Goal: Transaction & Acquisition: Purchase product/service

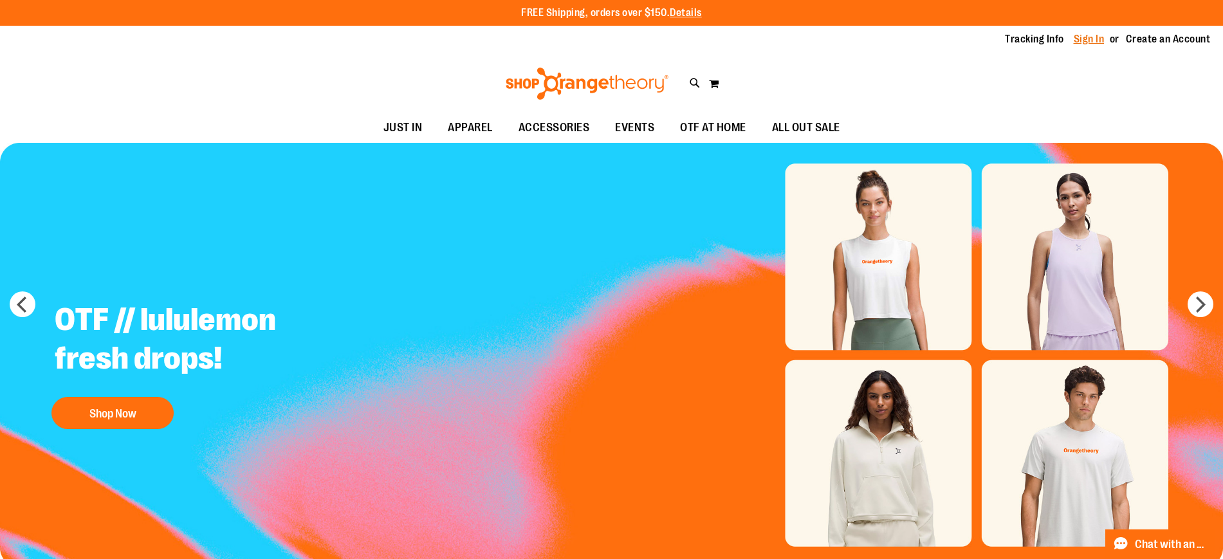
click at [1079, 37] on link "Sign In" at bounding box center [1088, 39] width 31 height 14
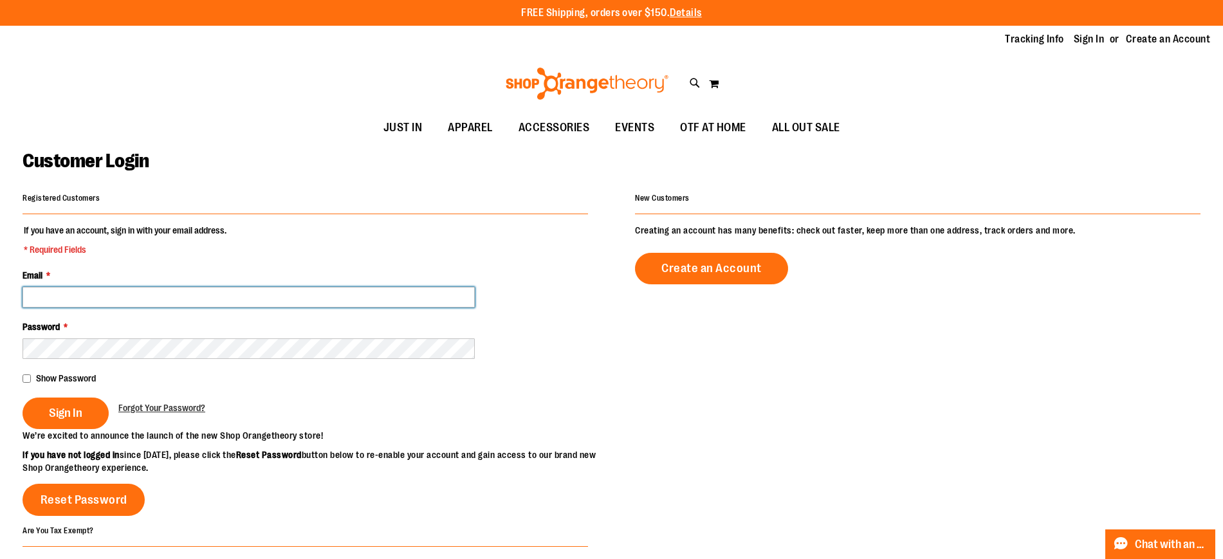
click at [438, 290] on input "Email *" at bounding box center [249, 297] width 452 height 21
type input "**********"
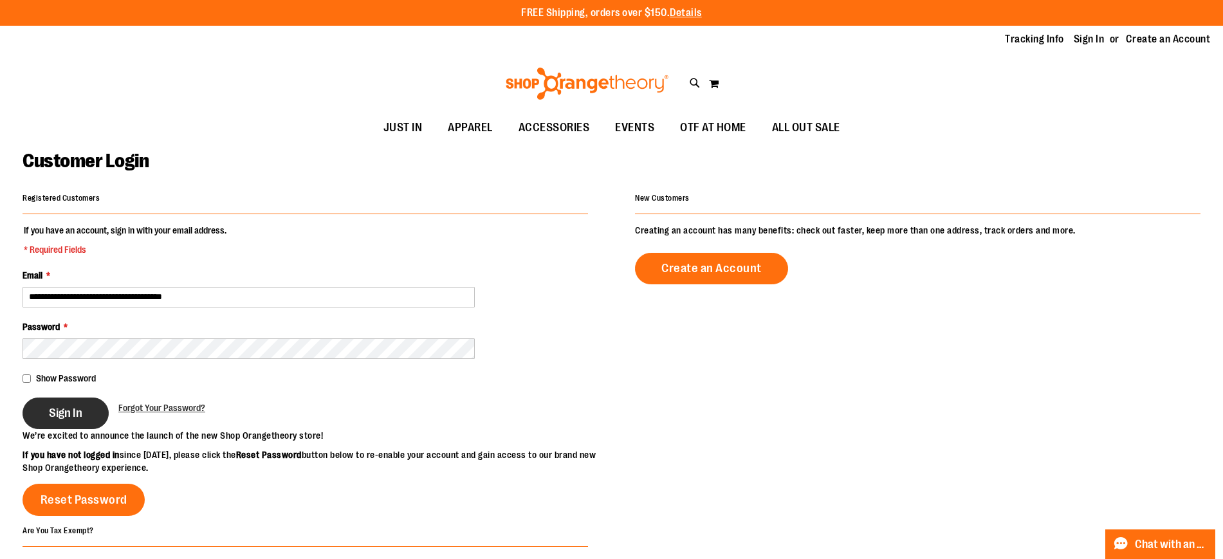
click at [84, 407] on button "Sign In" at bounding box center [66, 413] width 86 height 32
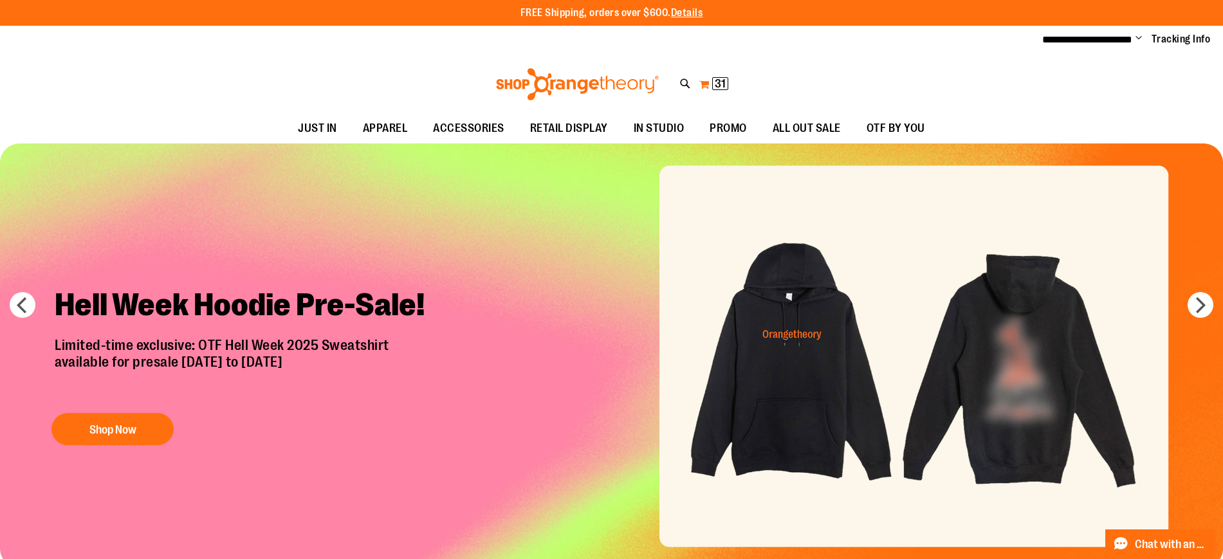
click at [711, 84] on button "My Cart 31 31 items" at bounding box center [713, 84] width 30 height 21
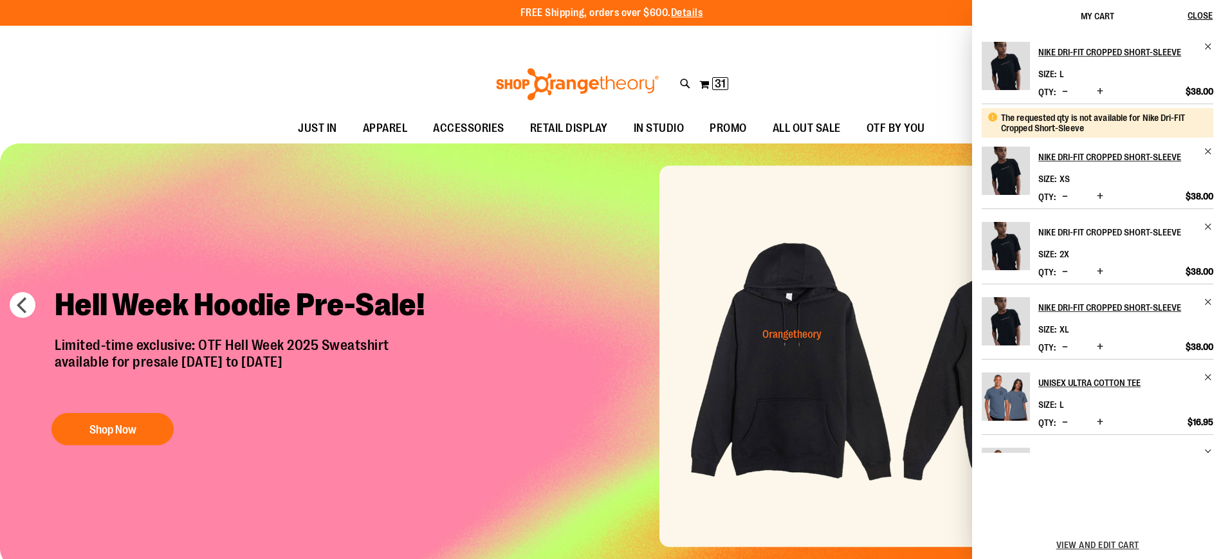
scroll to position [366, 0]
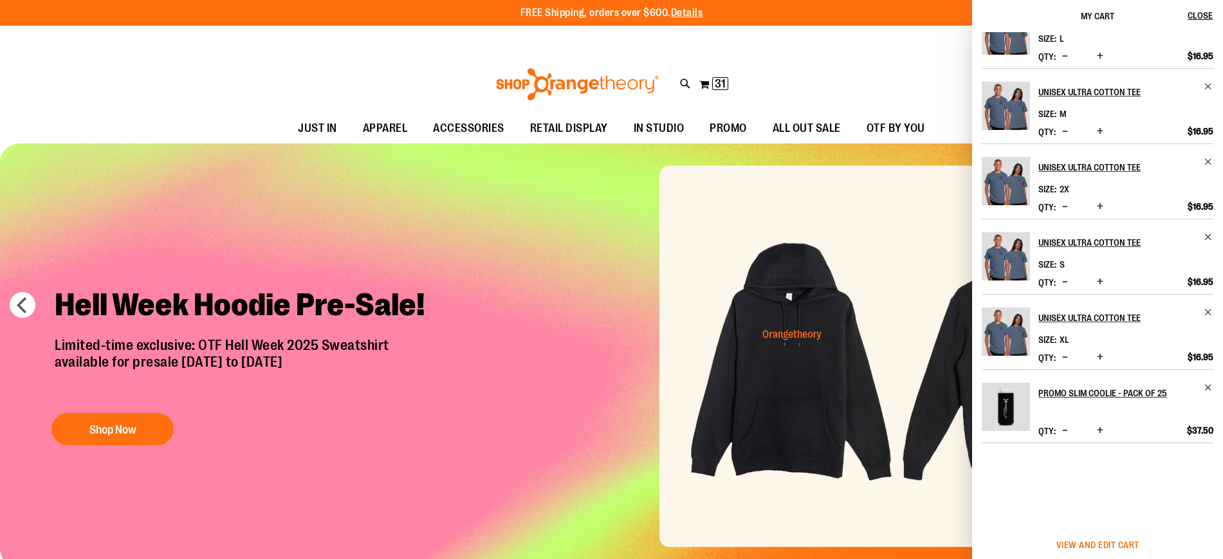
click at [1095, 545] on span "View and edit cart" at bounding box center [1097, 545] width 83 height 10
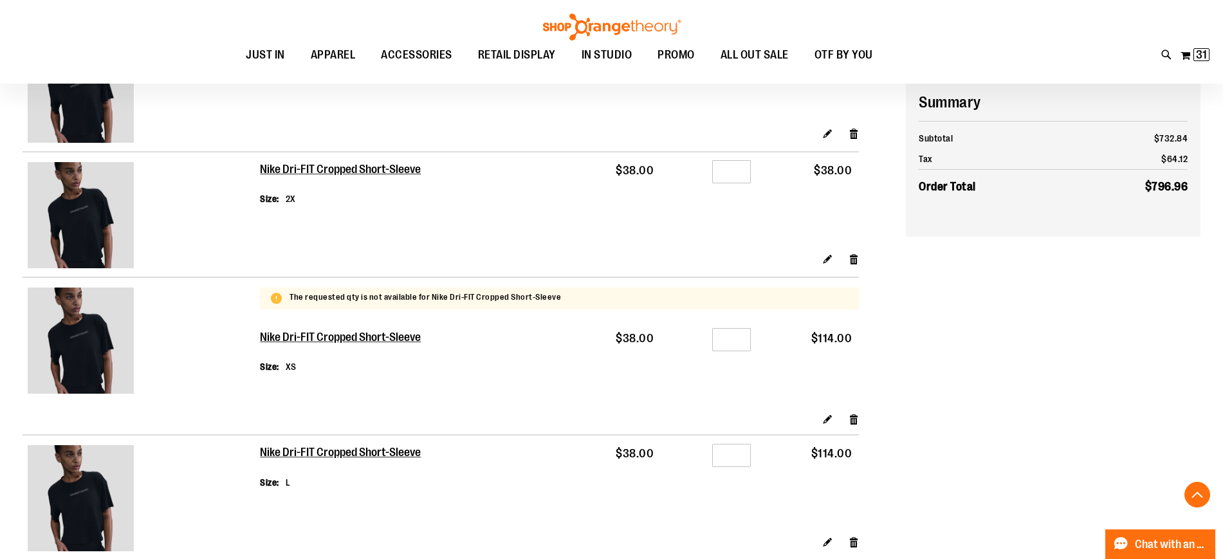
scroll to position [986, 0]
click at [370, 336] on h2 "Nike Dri-FIT Cropped Short-Sleeve" at bounding box center [341, 338] width 163 height 14
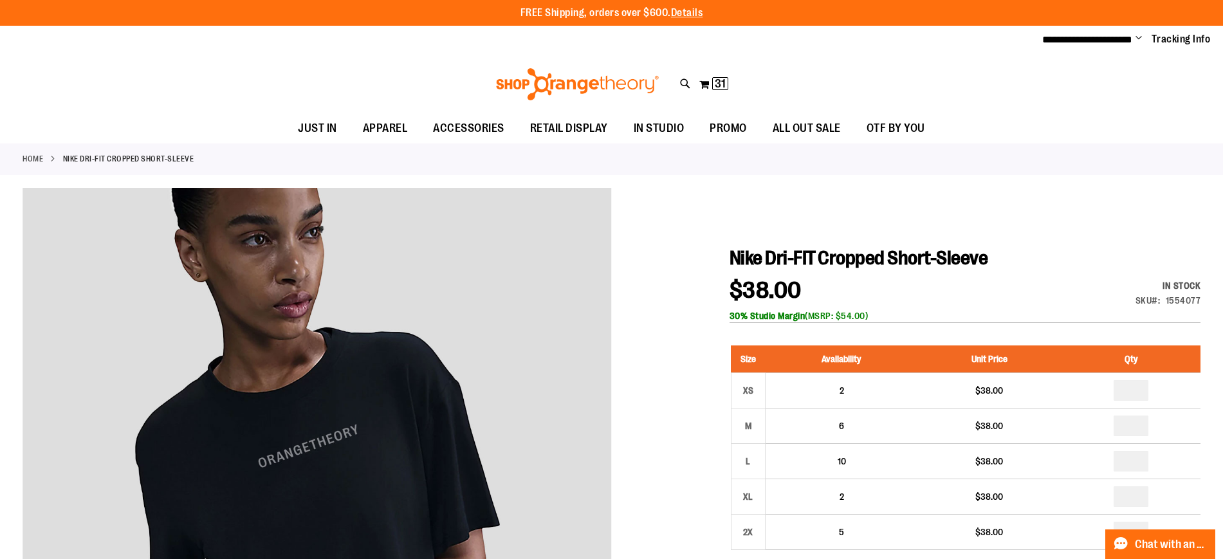
click at [697, 78] on div "Toggle Nav Search Popular Suggestions Advanced Search" at bounding box center [611, 84] width 1223 height 59
click at [706, 84] on button "My Cart 31 31 items" at bounding box center [713, 84] width 30 height 21
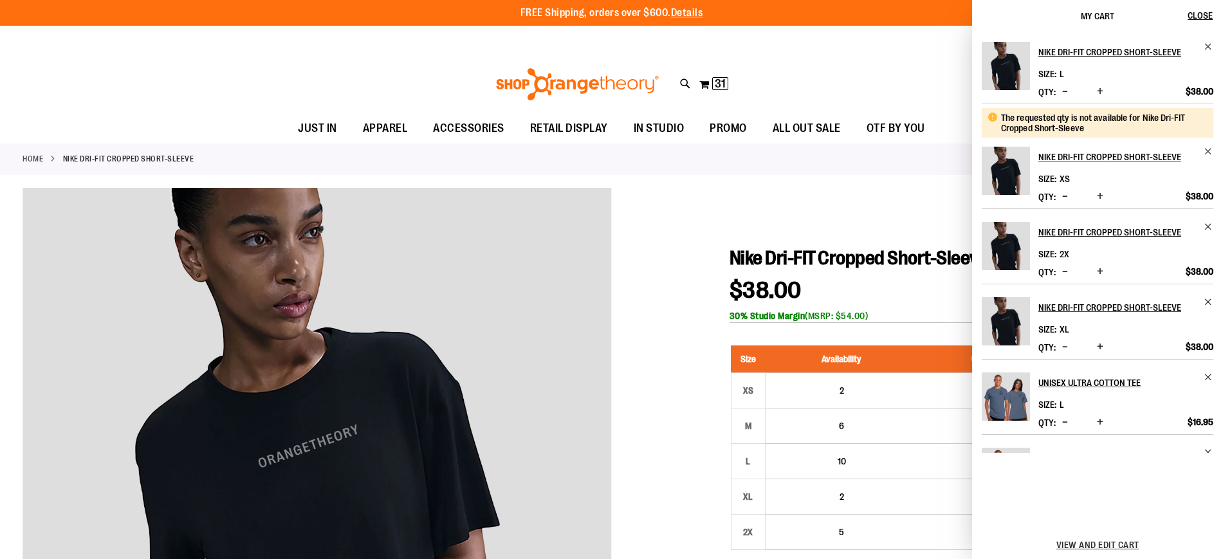
click at [1062, 199] on span "Decrease product quantity" at bounding box center [1065, 196] width 6 height 13
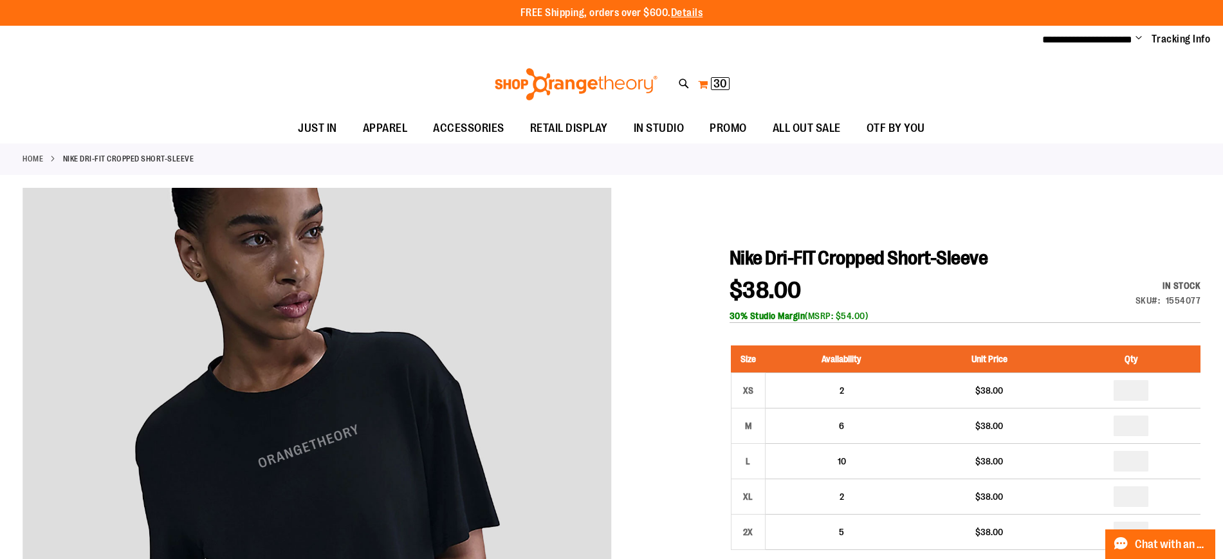
click at [713, 82] on span "30 30 items" at bounding box center [720, 83] width 19 height 13
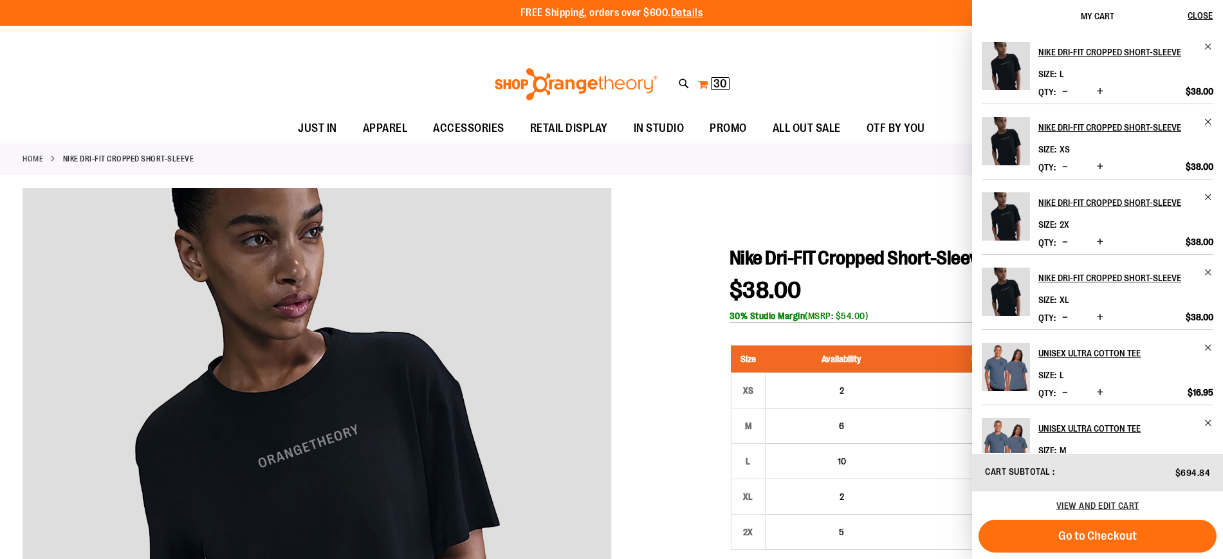
click at [722, 82] on span "30" at bounding box center [720, 83] width 14 height 13
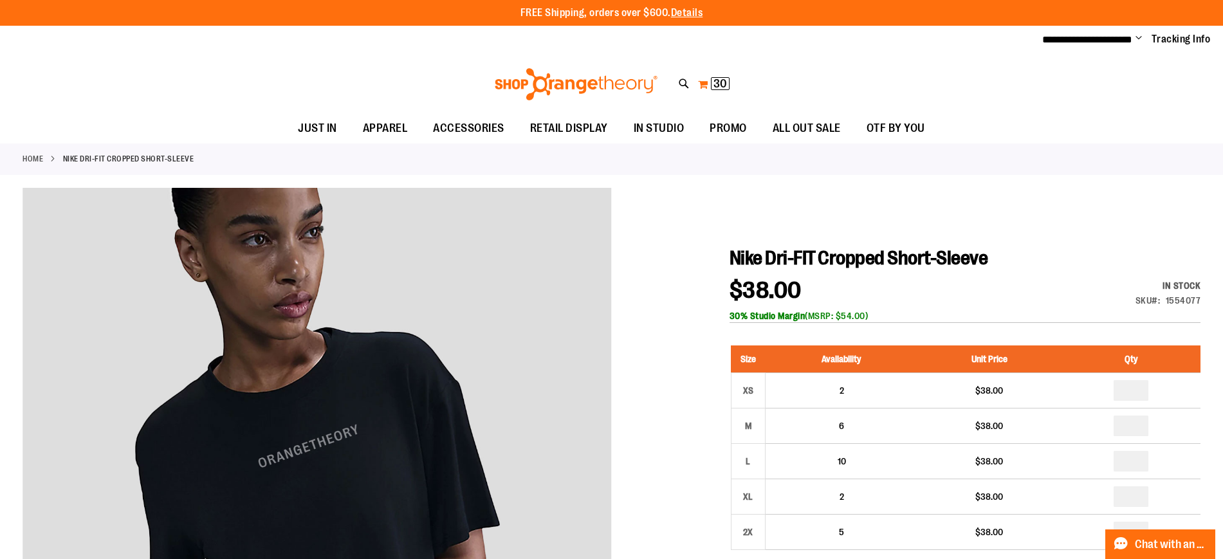
click at [707, 84] on button "My Cart 30 30 items" at bounding box center [713, 84] width 33 height 21
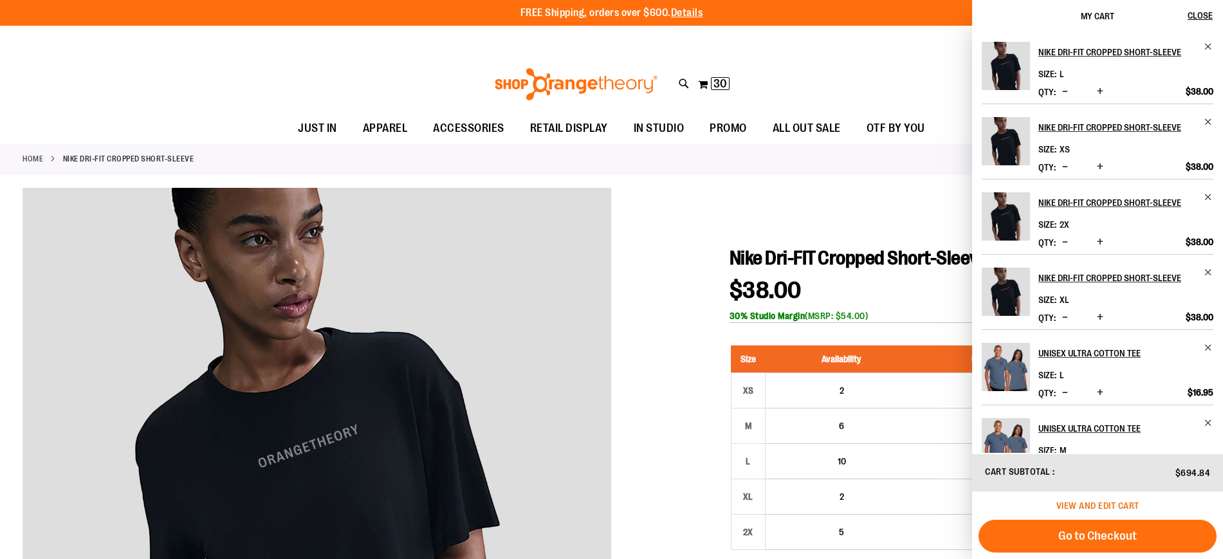
click at [1089, 505] on span "View and edit cart" at bounding box center [1097, 505] width 83 height 10
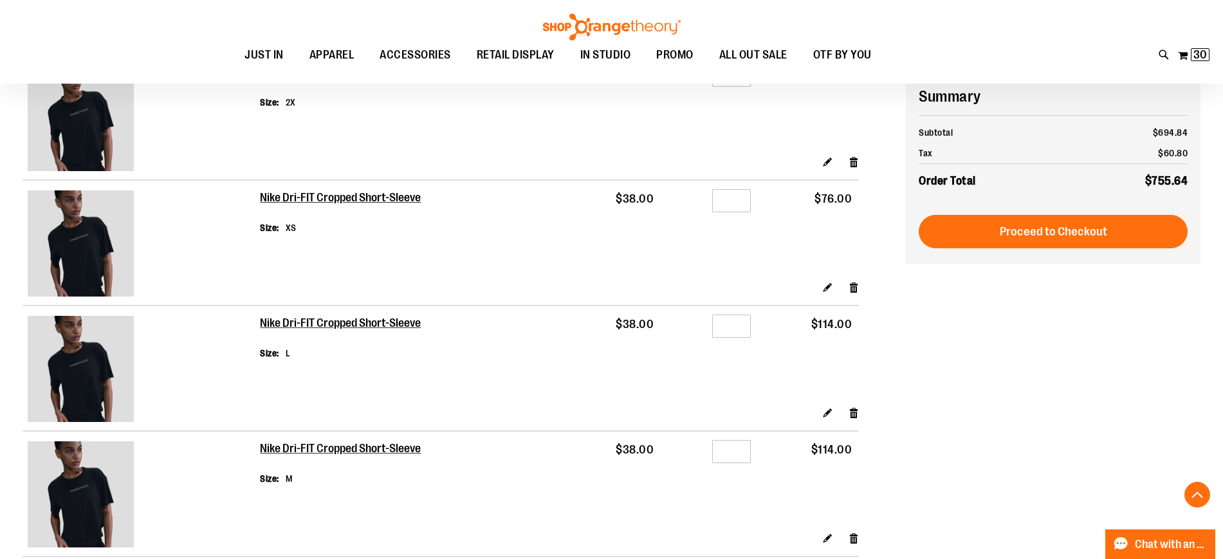
scroll to position [1051, 0]
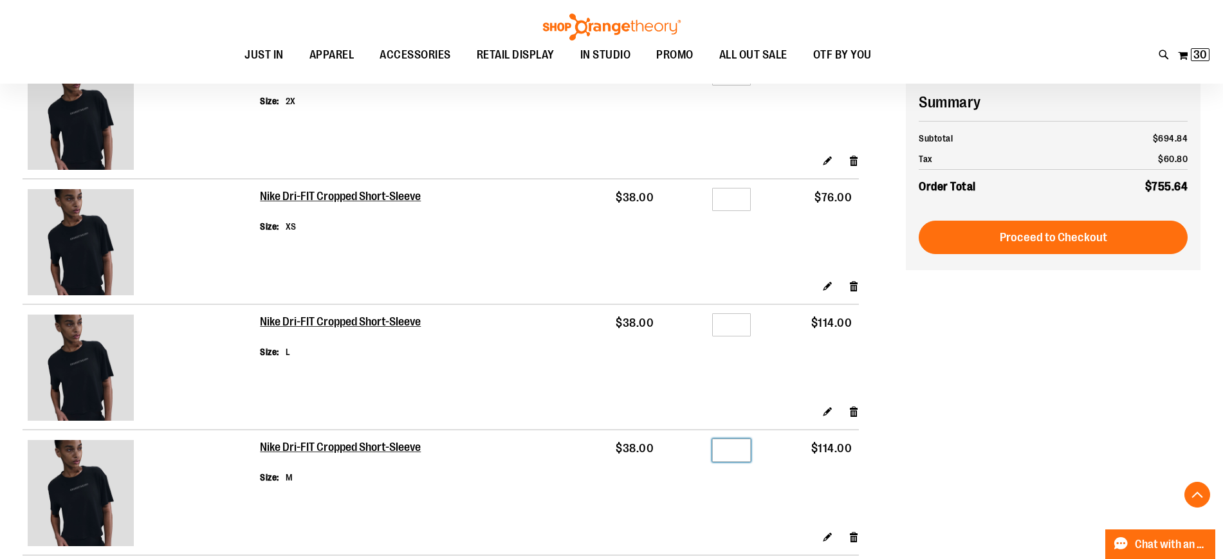
click at [738, 451] on input "*" at bounding box center [731, 450] width 39 height 23
type input "*"
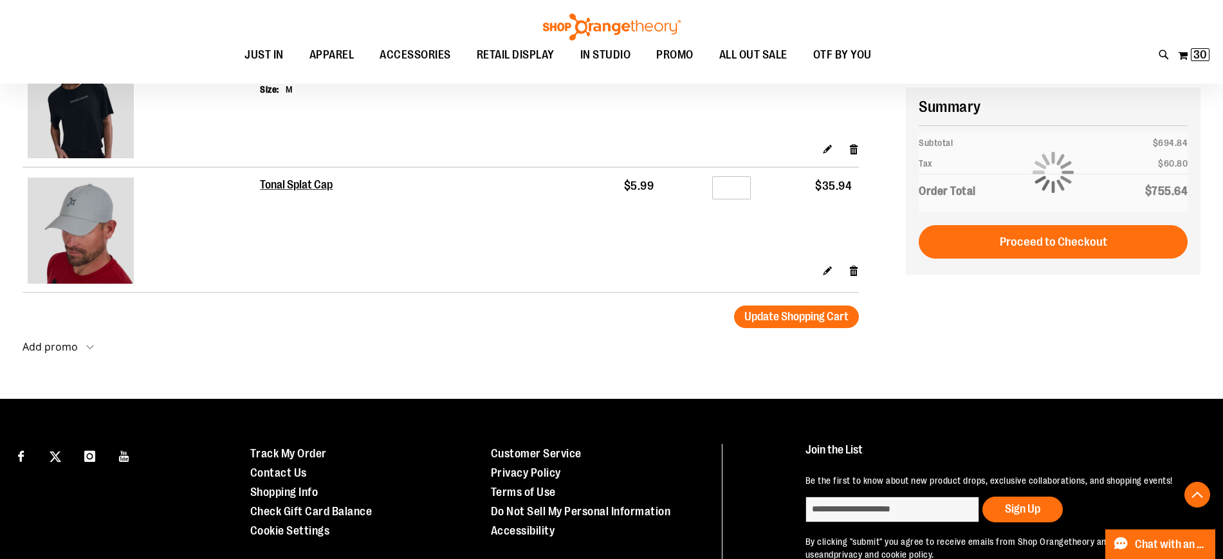
scroll to position [1443, 0]
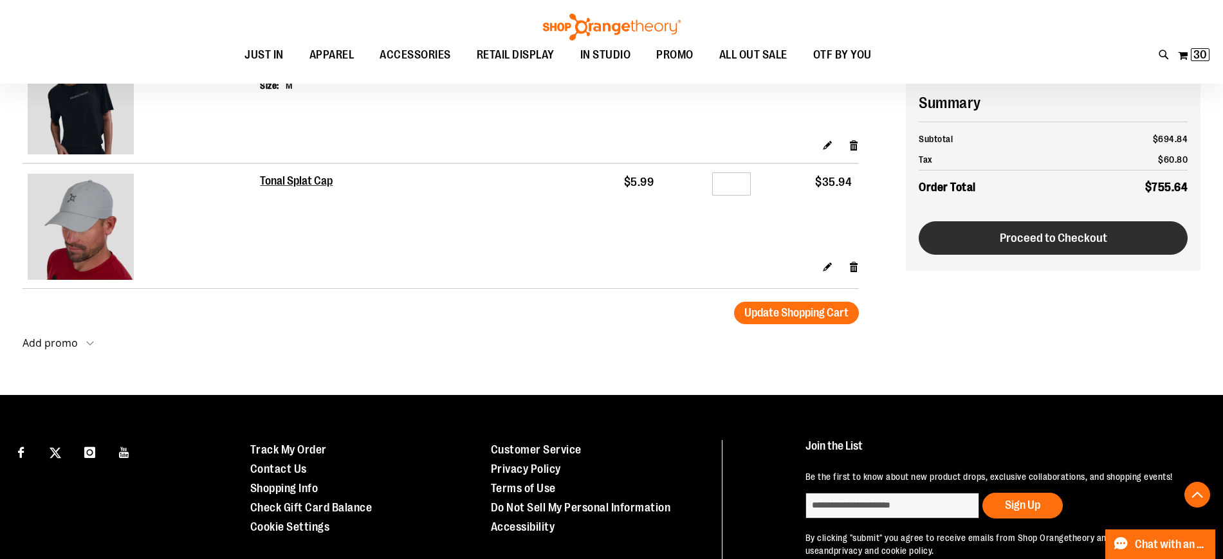
click at [1082, 228] on button "Proceed to Checkout" at bounding box center [1052, 237] width 269 height 33
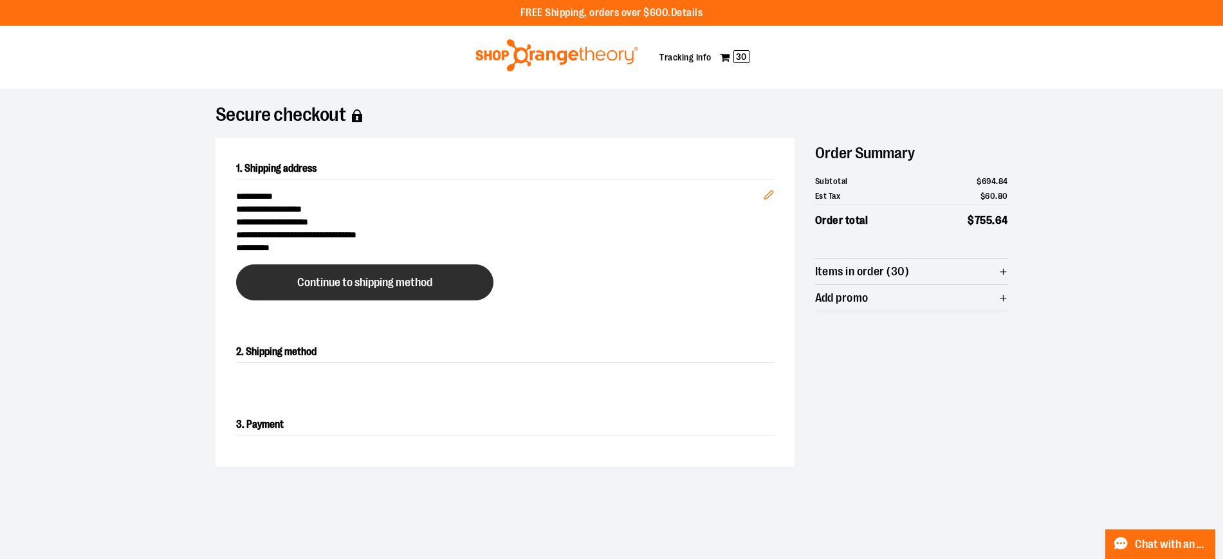
click at [464, 291] on button "Continue to shipping method" at bounding box center [364, 282] width 257 height 36
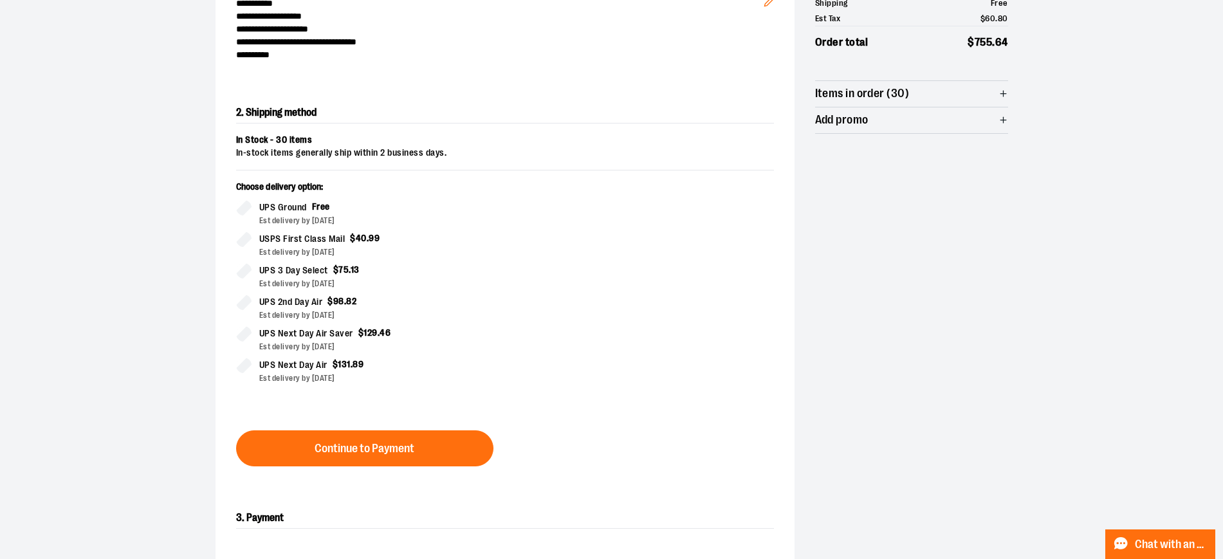
scroll to position [219, 0]
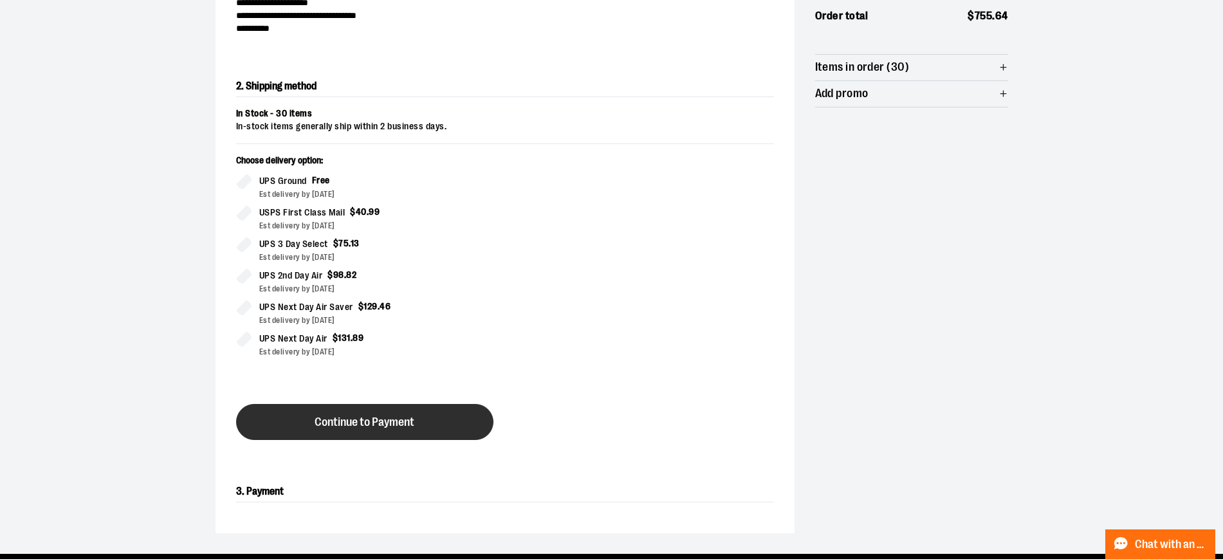
click at [405, 414] on button "Continue to Payment" at bounding box center [364, 422] width 257 height 36
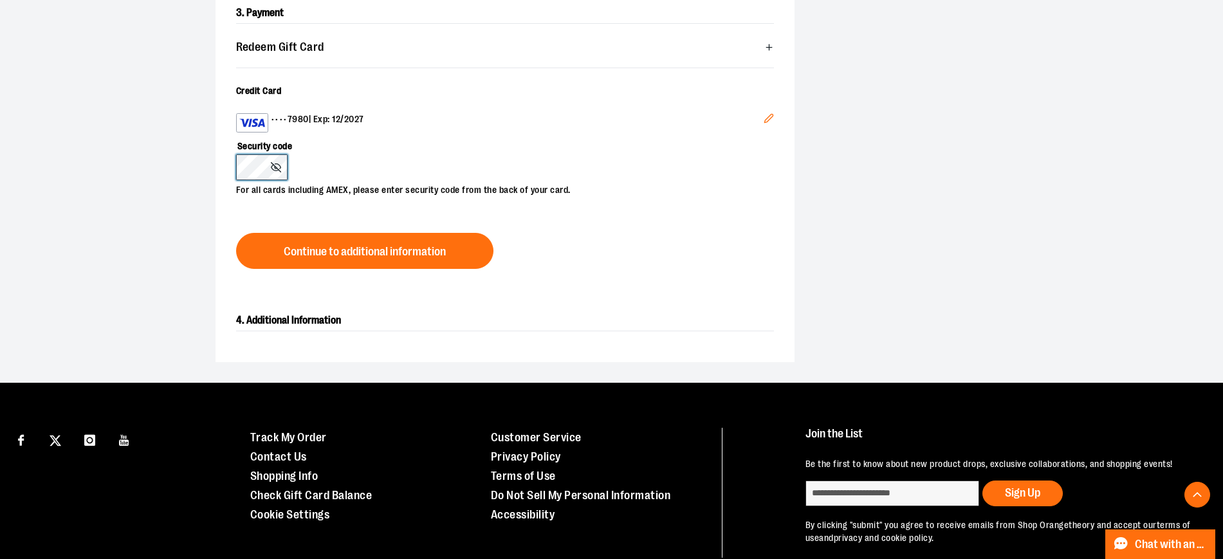
scroll to position [418, 0]
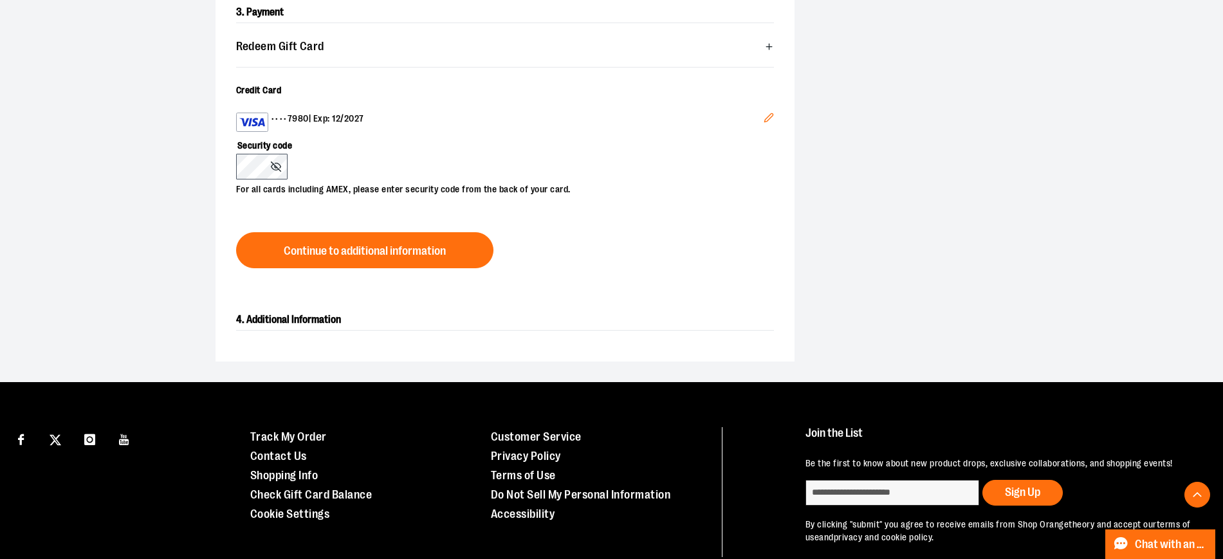
click at [349, 248] on span "Continue to additional information" at bounding box center [365, 251] width 162 height 12
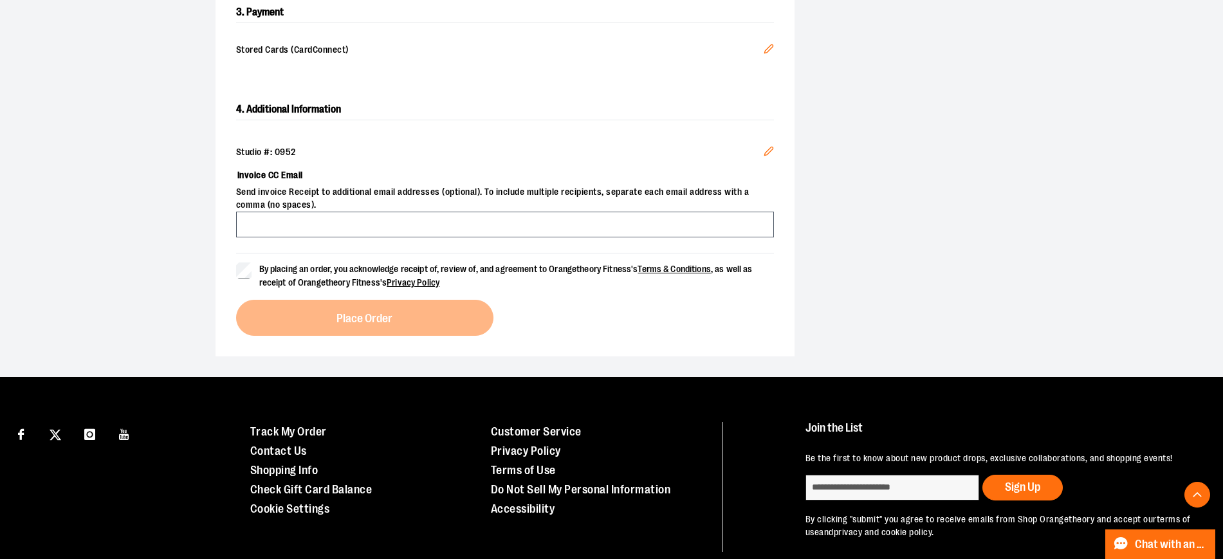
click at [282, 268] on span "By placing an order, you acknowledge receipt of, review of, and agreement to Or…" at bounding box center [505, 276] width 493 height 24
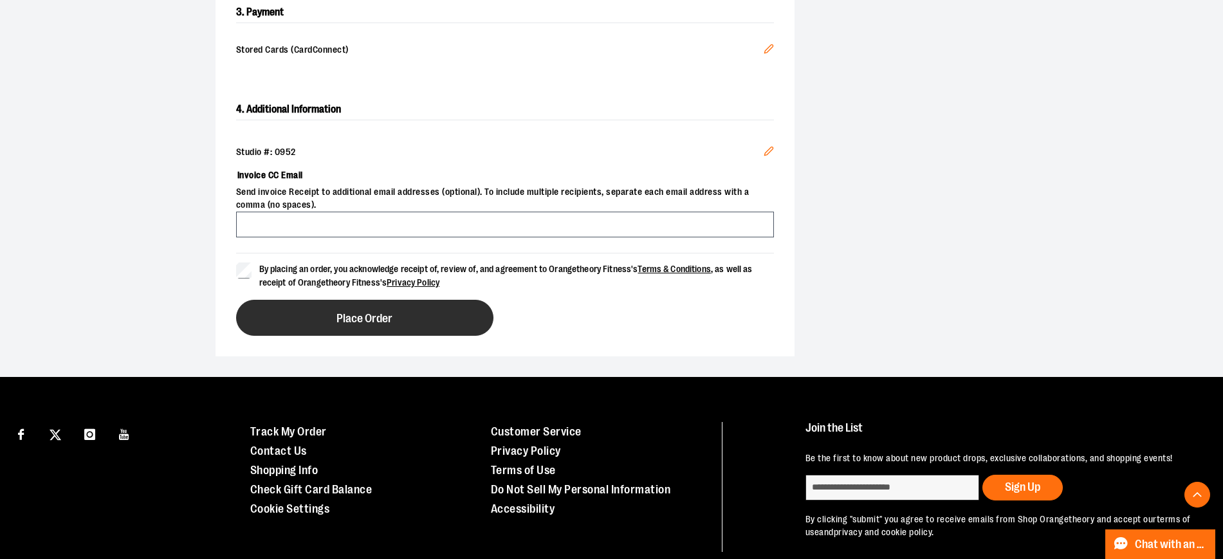
click at [317, 309] on button "Place Order" at bounding box center [364, 318] width 257 height 36
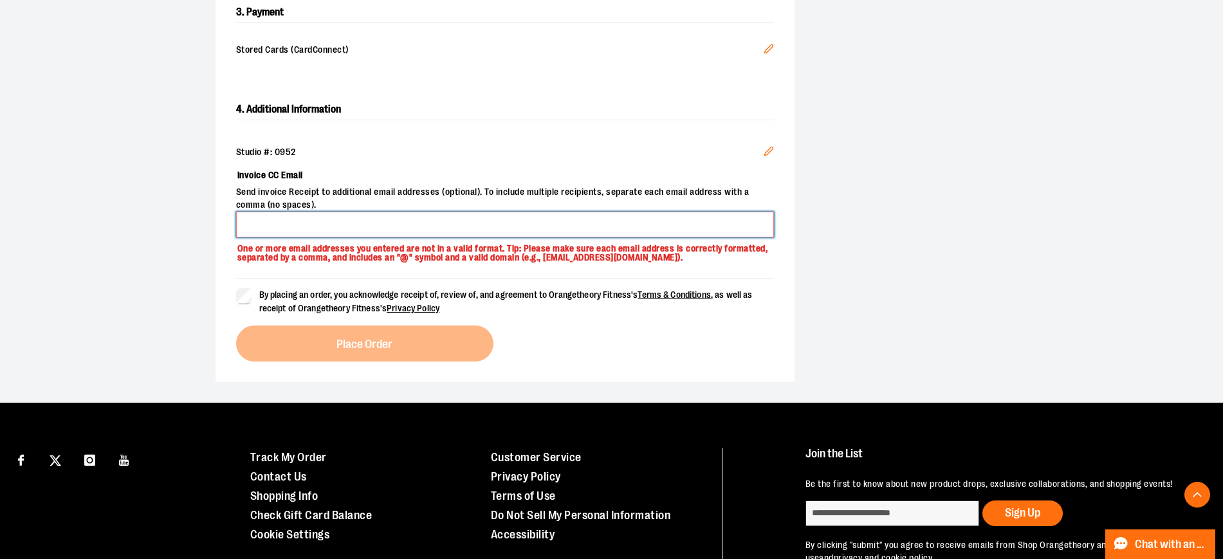
click at [308, 224] on input "Invoice CC Email" at bounding box center [505, 225] width 538 height 26
type input "**********"
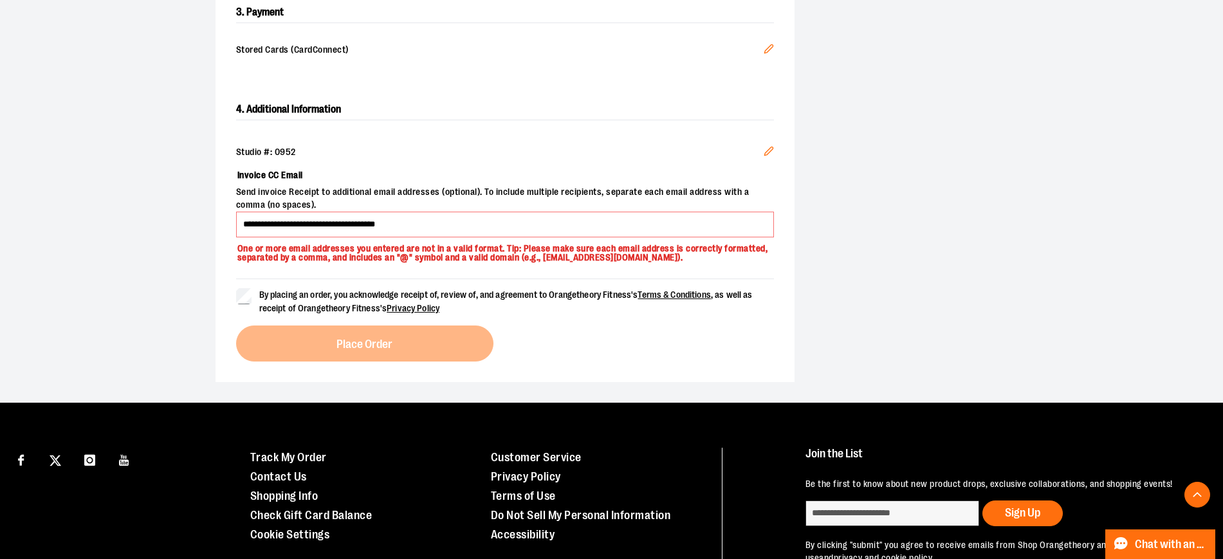
click at [326, 307] on span "By placing an order, you acknowledge receipt of, review of, and agreement to Or…" at bounding box center [505, 301] width 493 height 24
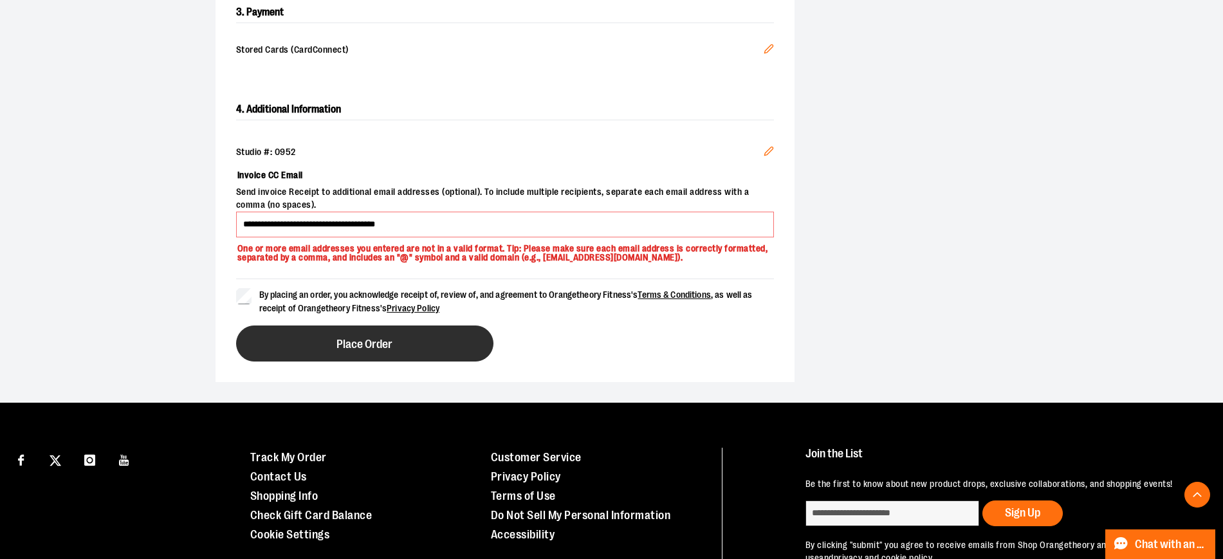
click at [343, 338] on span "Place Order" at bounding box center [364, 344] width 56 height 12
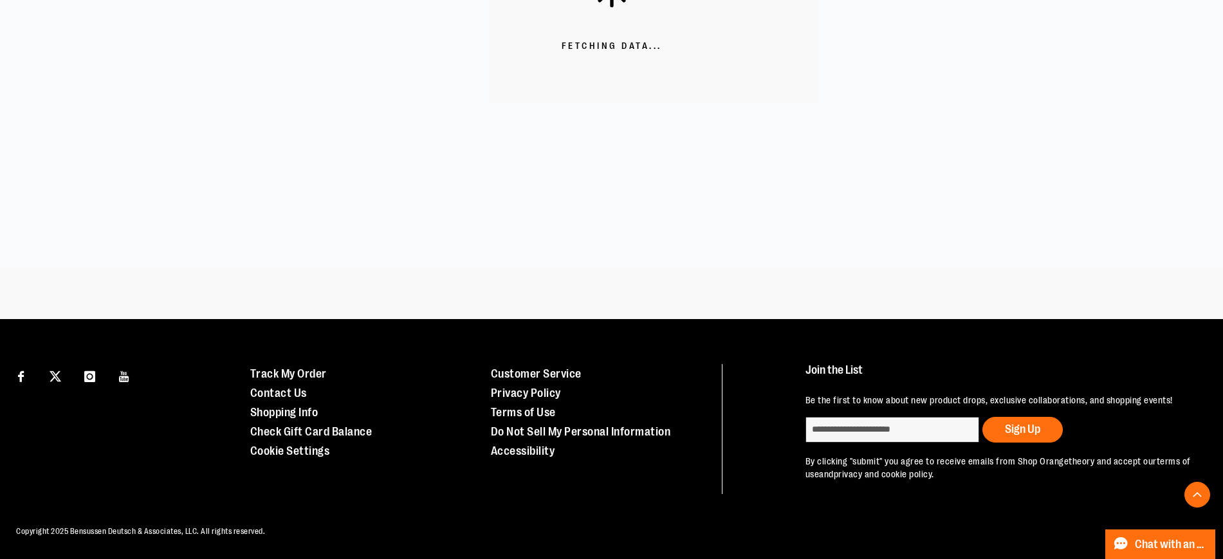
scroll to position [387, 0]
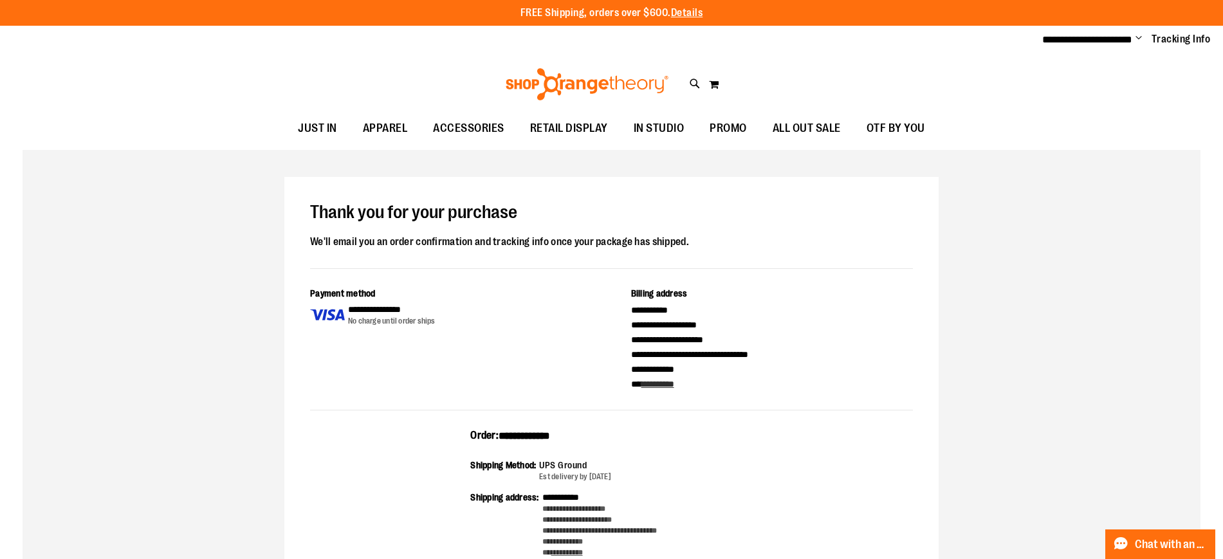
click at [1141, 37] on span "Change" at bounding box center [1138, 39] width 6 height 12
click at [1118, 92] on link "Sign Out" at bounding box center [1092, 87] width 113 height 24
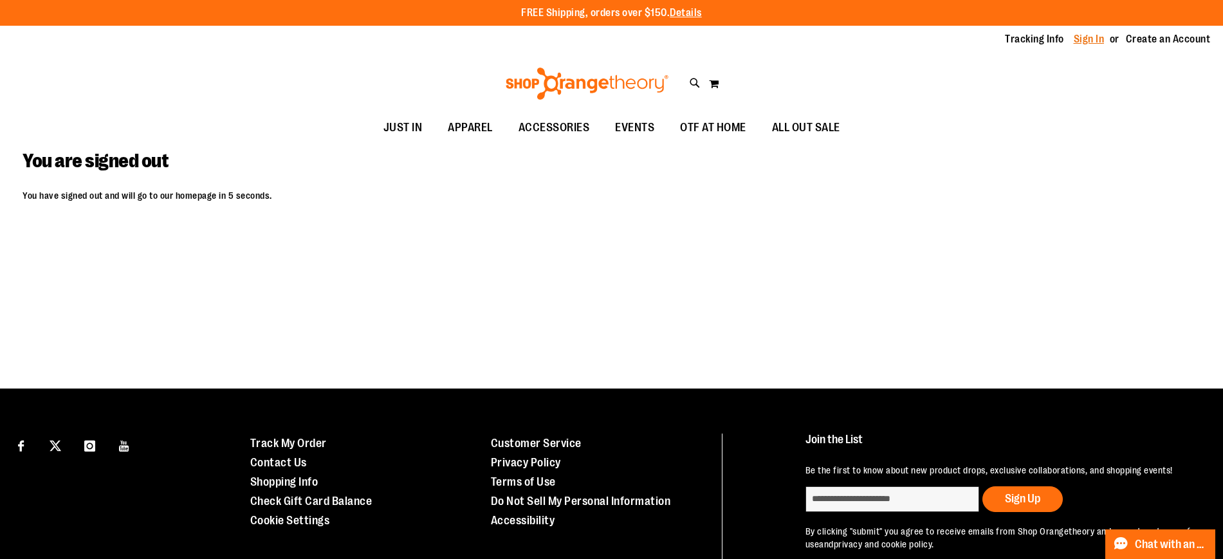
click at [1084, 42] on link "Sign In" at bounding box center [1088, 39] width 31 height 14
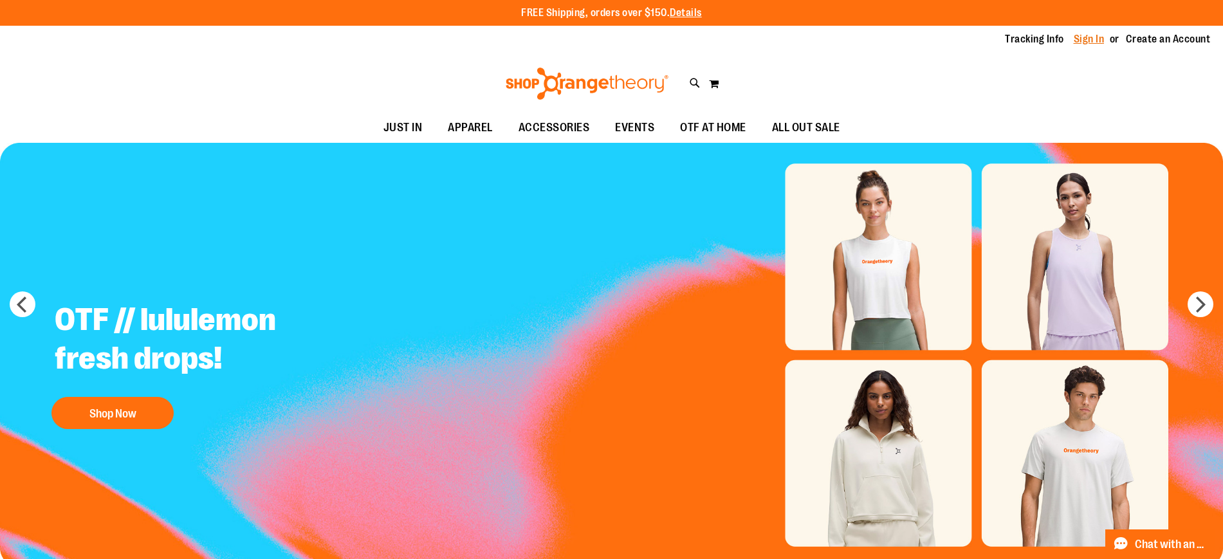
click at [1086, 39] on link "Sign In" at bounding box center [1088, 39] width 31 height 14
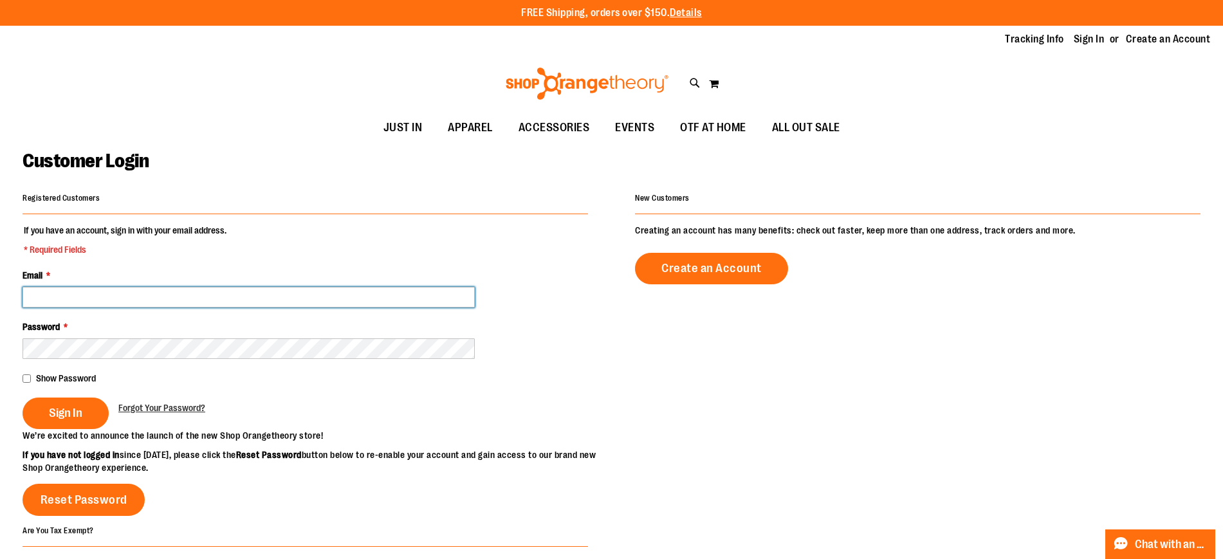
click at [396, 291] on input "Email *" at bounding box center [249, 297] width 452 height 21
type input "*"
type input "**********"
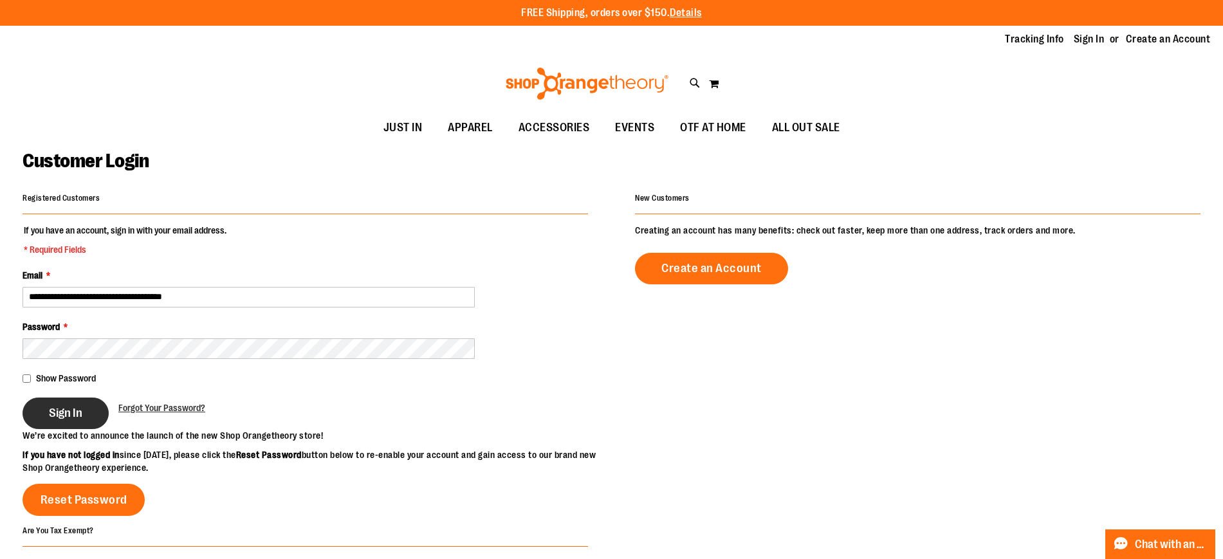
click at [75, 408] on span "Sign In" at bounding box center [65, 413] width 33 height 14
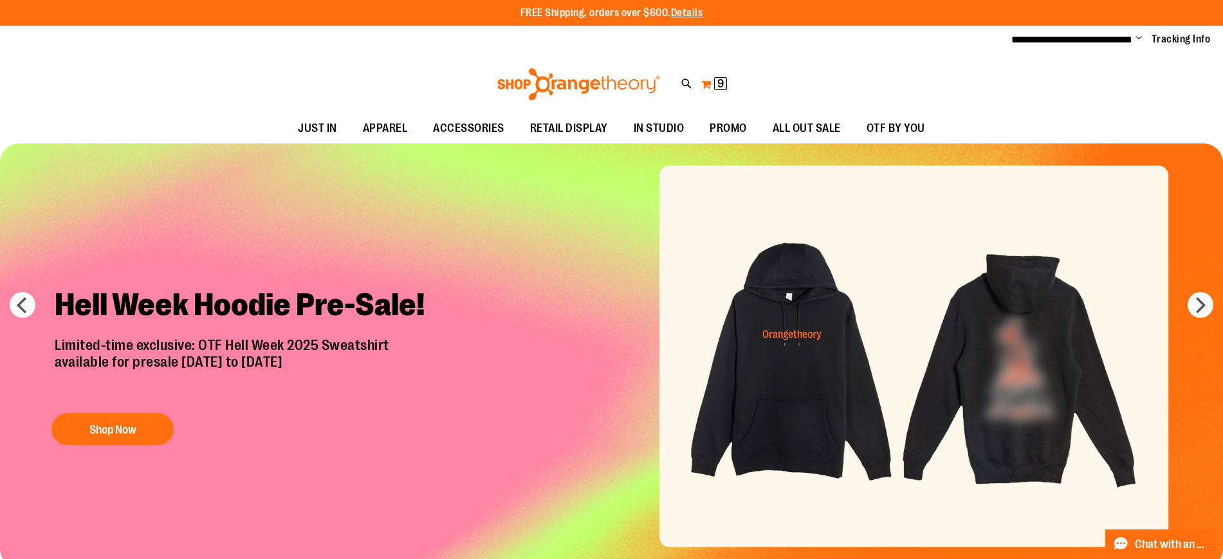
click at [714, 80] on span "9 9 items" at bounding box center [720, 83] width 13 height 13
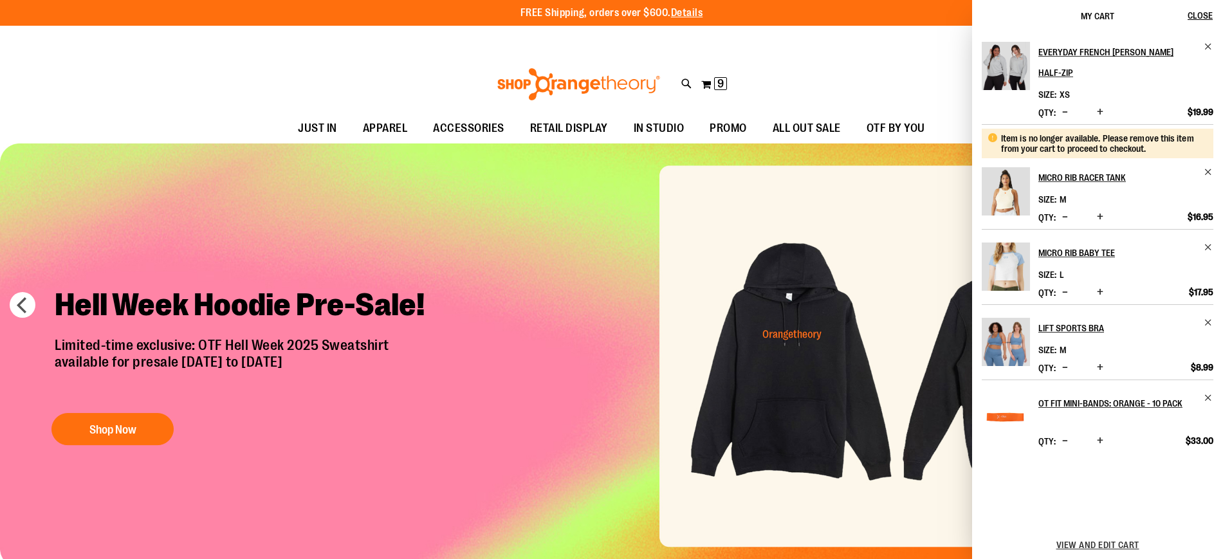
scroll to position [140, 0]
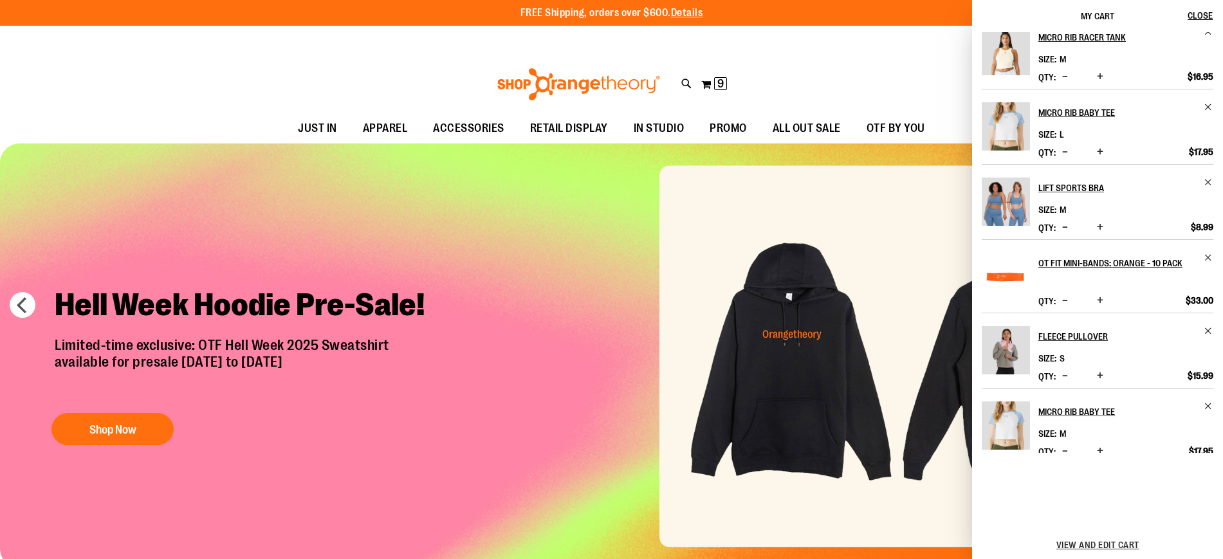
click at [1125, 551] on div "View and edit cart" at bounding box center [1097, 545] width 251 height 28
click at [1117, 543] on span "View and edit cart" at bounding box center [1097, 545] width 83 height 10
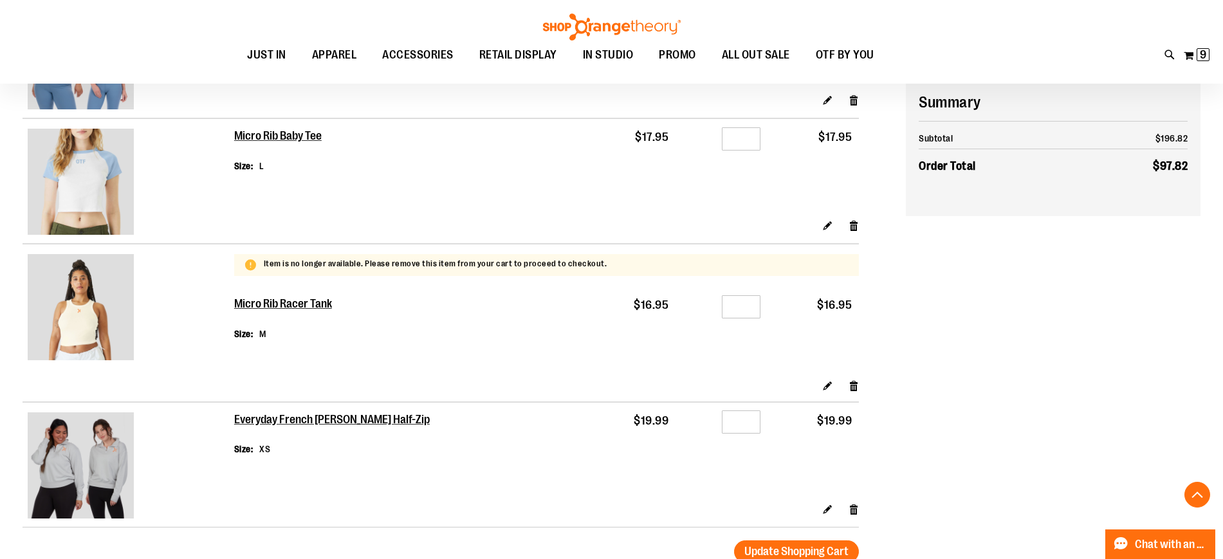
scroll to position [679, 0]
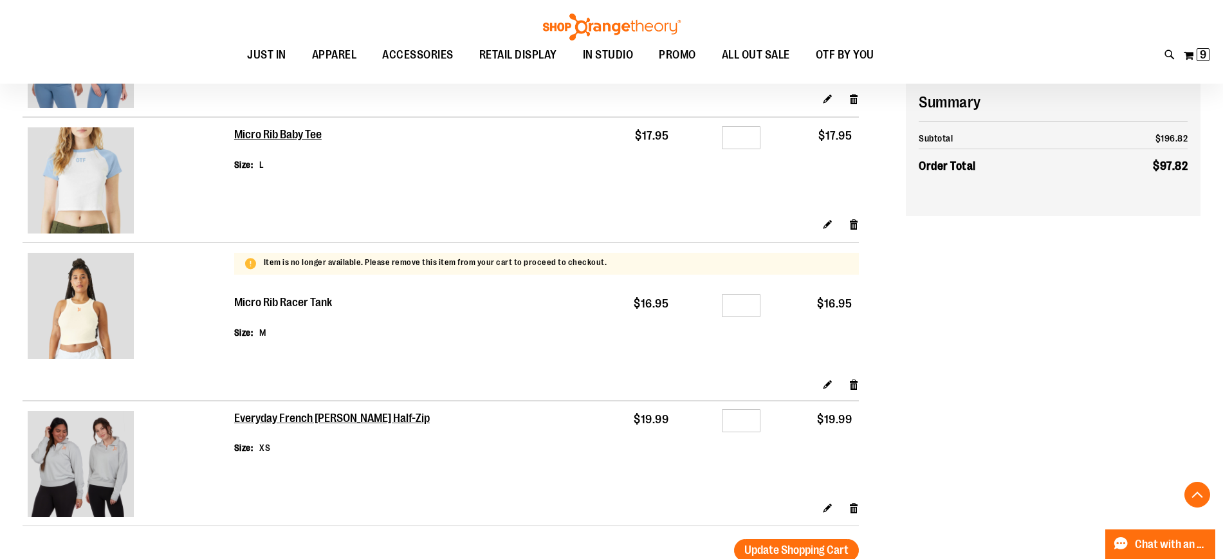
click at [322, 306] on h2 "Micro Rib Racer Tank" at bounding box center [283, 303] width 99 height 14
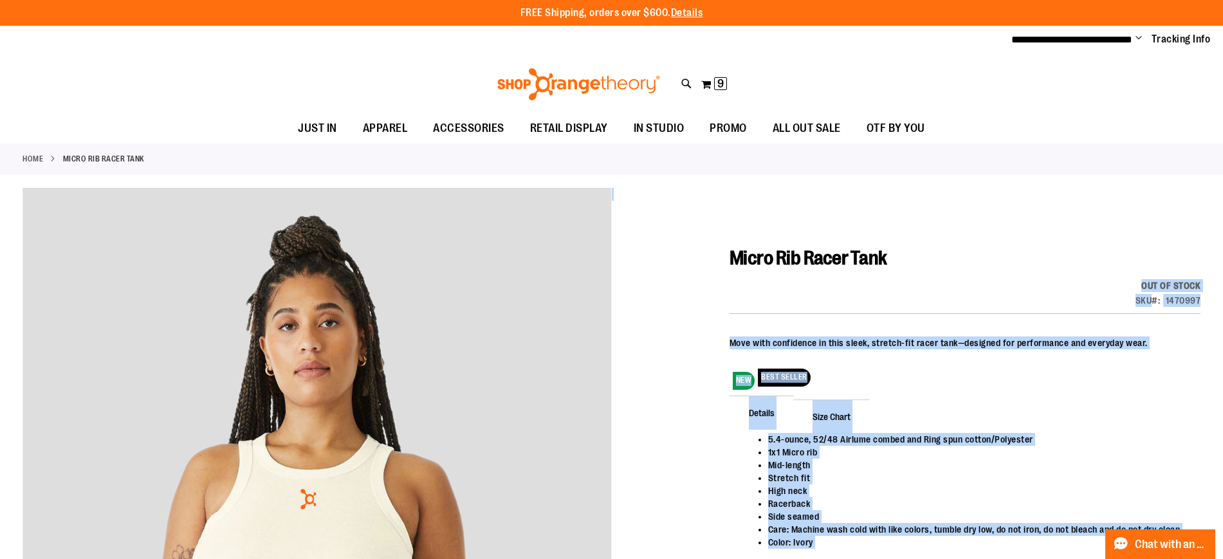
drag, startPoint x: 929, startPoint y: 257, endPoint x: 725, endPoint y: 268, distance: 204.8
drag, startPoint x: 725, startPoint y: 268, endPoint x: 789, endPoint y: 235, distance: 72.2
click at [789, 235] on div at bounding box center [612, 517] width 1178 height 659
drag, startPoint x: 704, startPoint y: 264, endPoint x: 875, endPoint y: 256, distance: 171.3
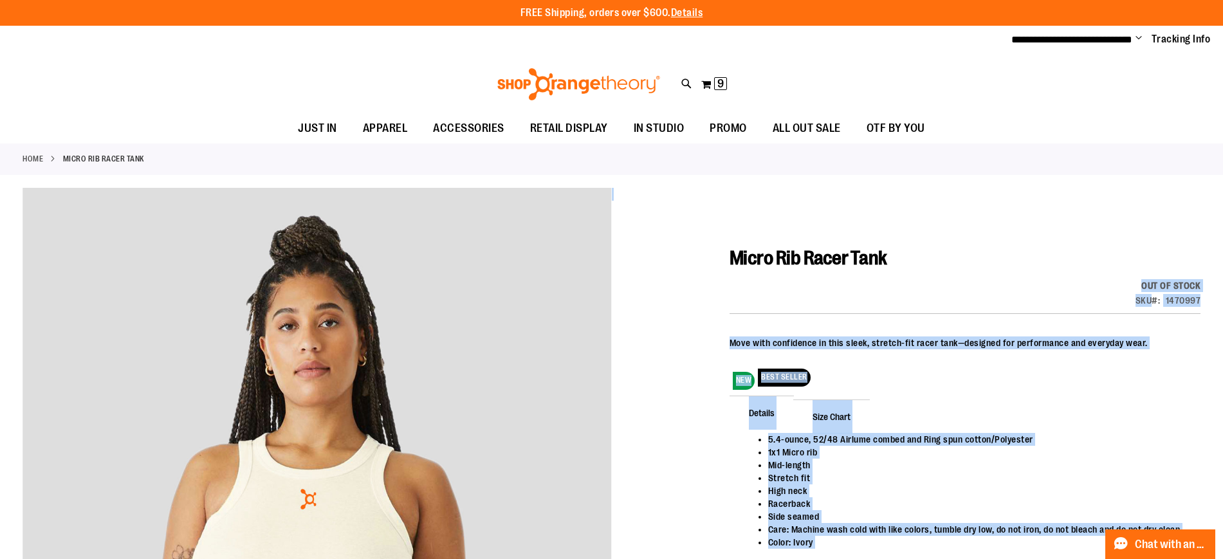
click at [875, 256] on span "Micro Rib Racer Tank" at bounding box center [808, 258] width 158 height 22
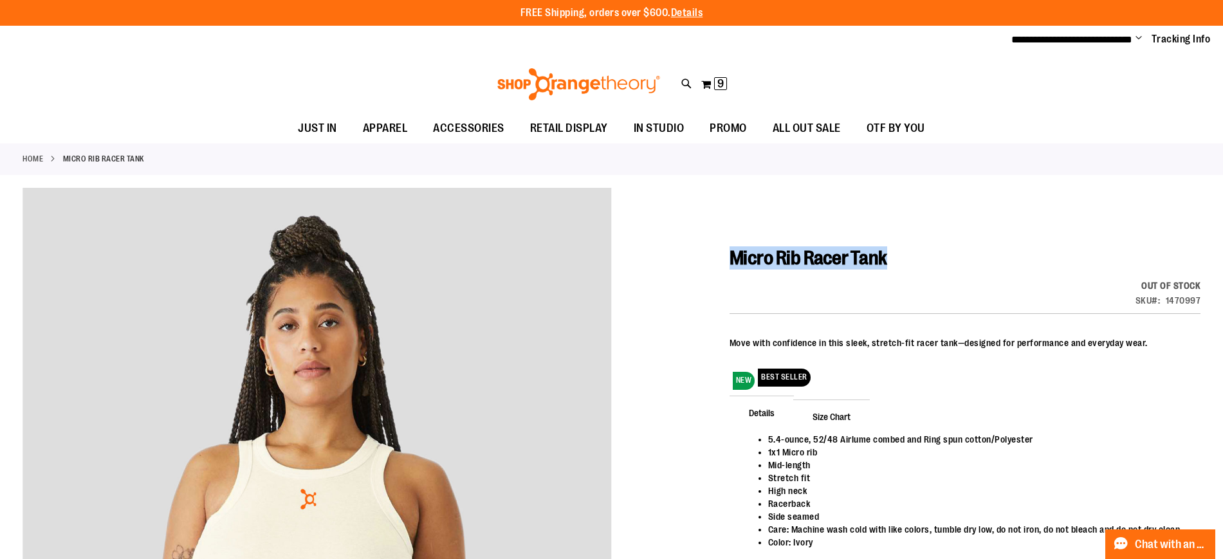
drag, startPoint x: 886, startPoint y: 256, endPoint x: 731, endPoint y: 255, distance: 155.0
click at [731, 255] on span "Micro Rib Racer Tank" at bounding box center [808, 258] width 158 height 22
copy span "Micro Rib Racer Tank"
click at [709, 89] on button "My Cart 9 9 items" at bounding box center [713, 84] width 27 height 21
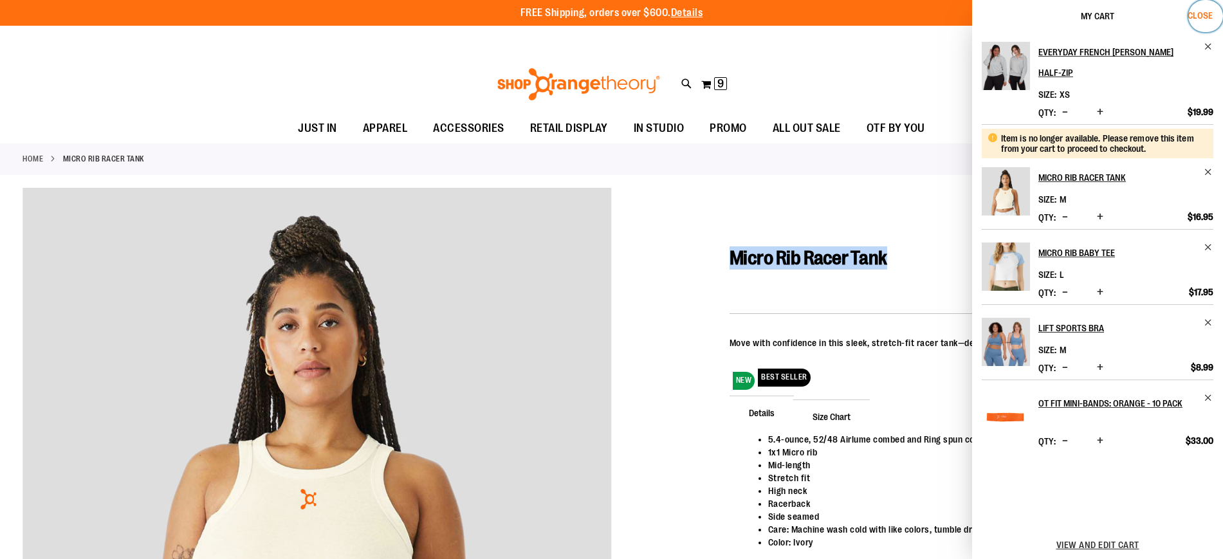
click at [1204, 16] on span "Close" at bounding box center [1199, 15] width 25 height 10
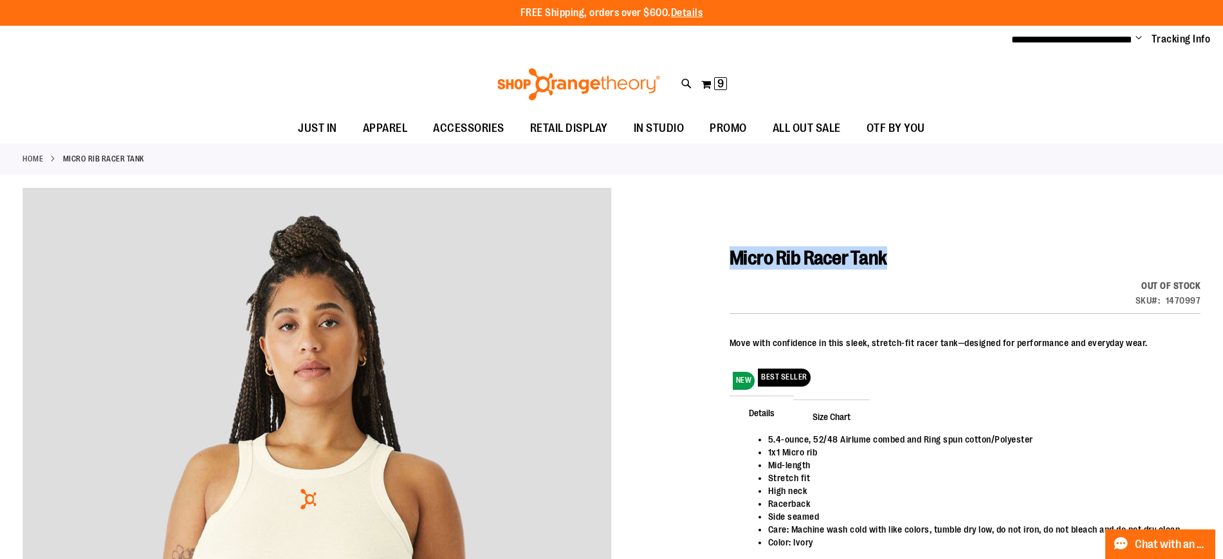
click at [1139, 38] on span "Change" at bounding box center [1138, 39] width 6 height 12
click at [1093, 91] on link "Sign Out" at bounding box center [1092, 87] width 113 height 24
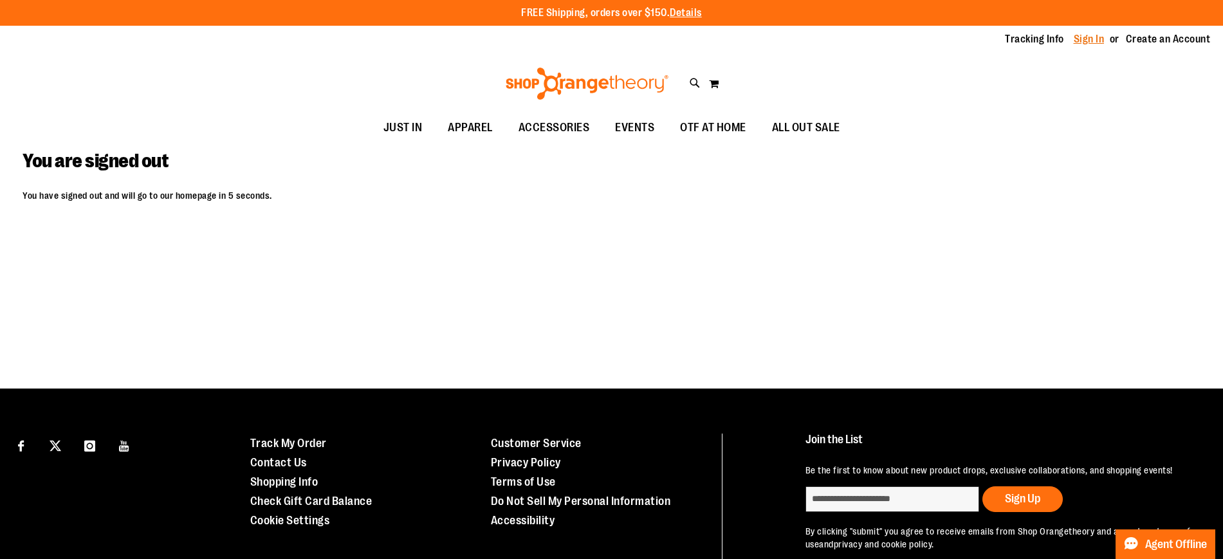
click at [1084, 39] on link "Sign In" at bounding box center [1088, 39] width 31 height 14
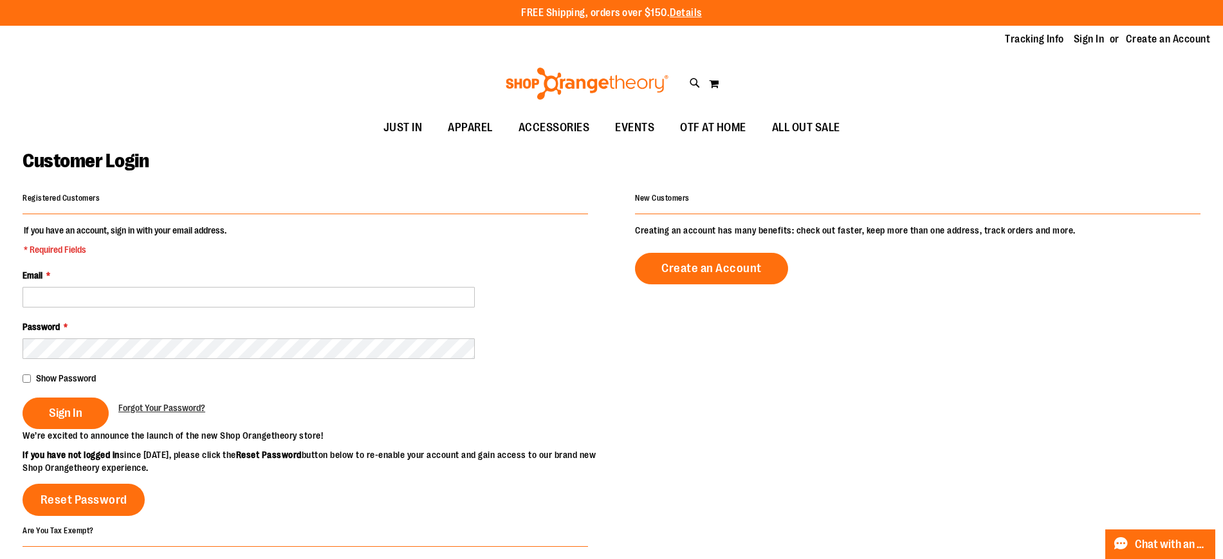
click at [394, 309] on fieldset "If you have an account, sign in with your email address. * Required Fields Emai…" at bounding box center [305, 326] width 565 height 205
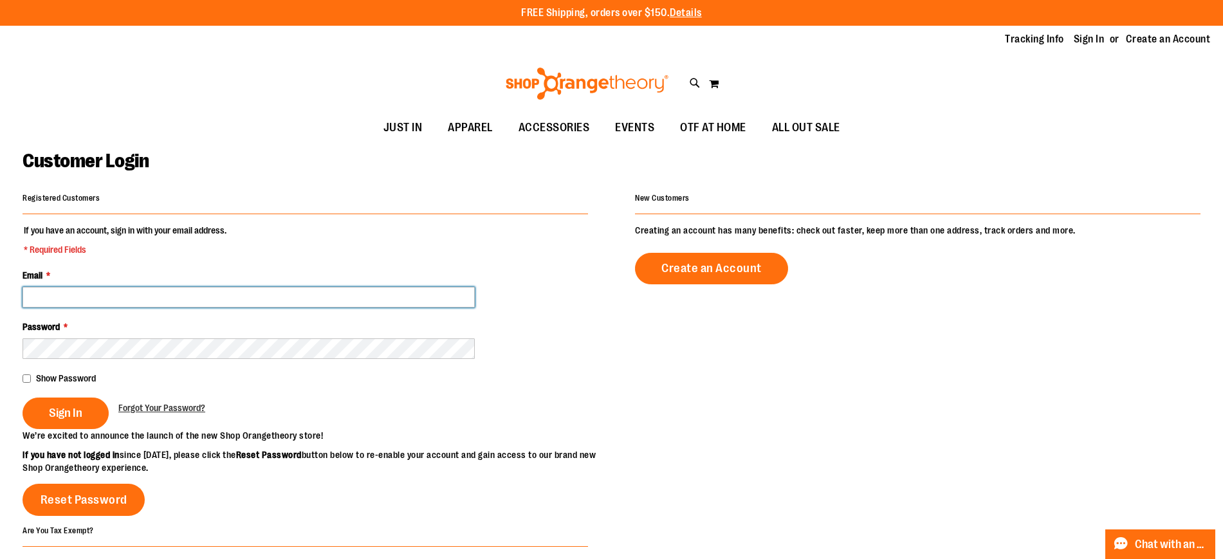
click at [395, 304] on input "Email *" at bounding box center [249, 297] width 452 height 21
type input "**********"
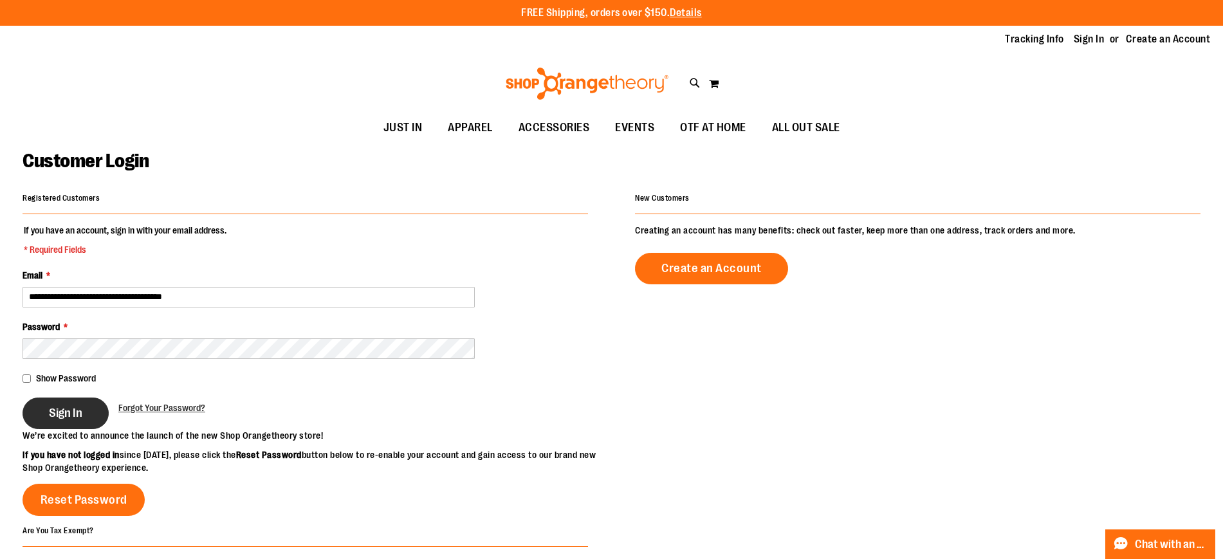
click at [82, 412] on span "Sign In" at bounding box center [65, 413] width 33 height 14
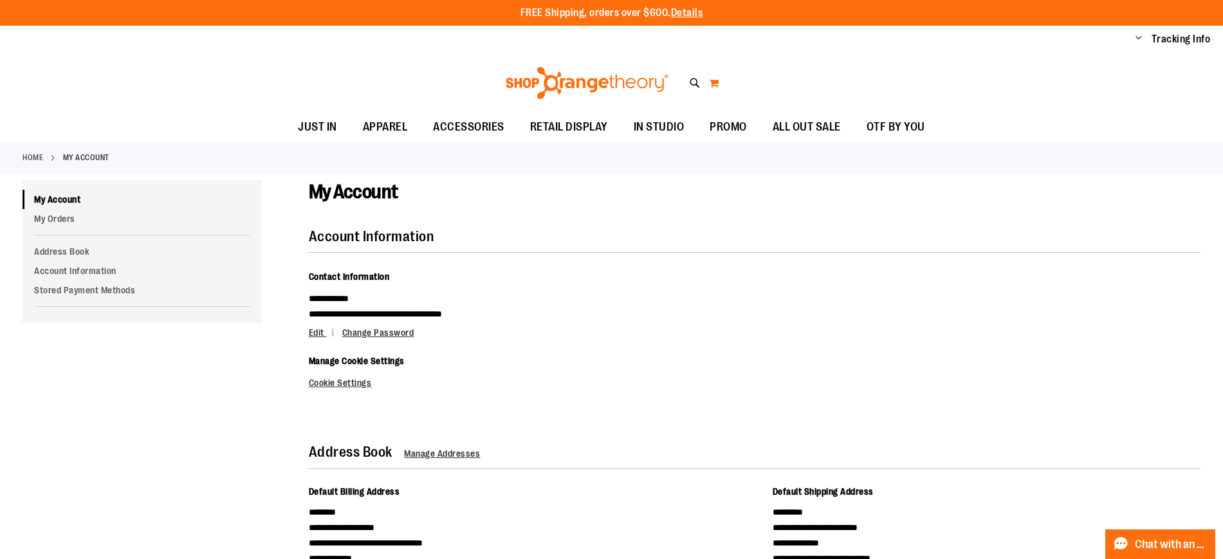
click at [718, 86] on button "My Cart" at bounding box center [713, 83] width 11 height 21
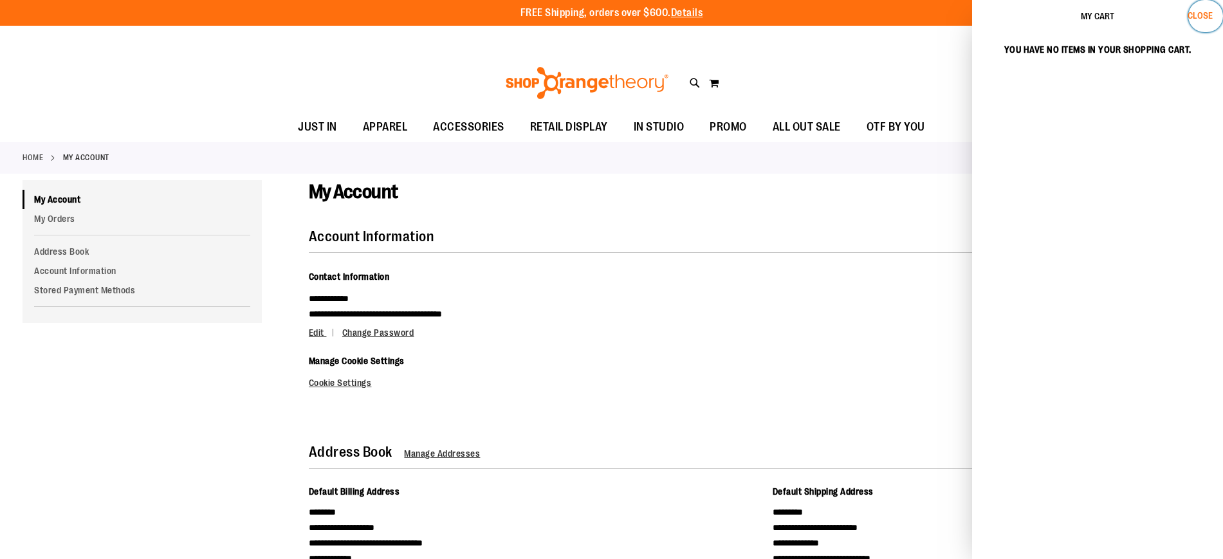
click at [1197, 14] on span "Close" at bounding box center [1199, 15] width 25 height 10
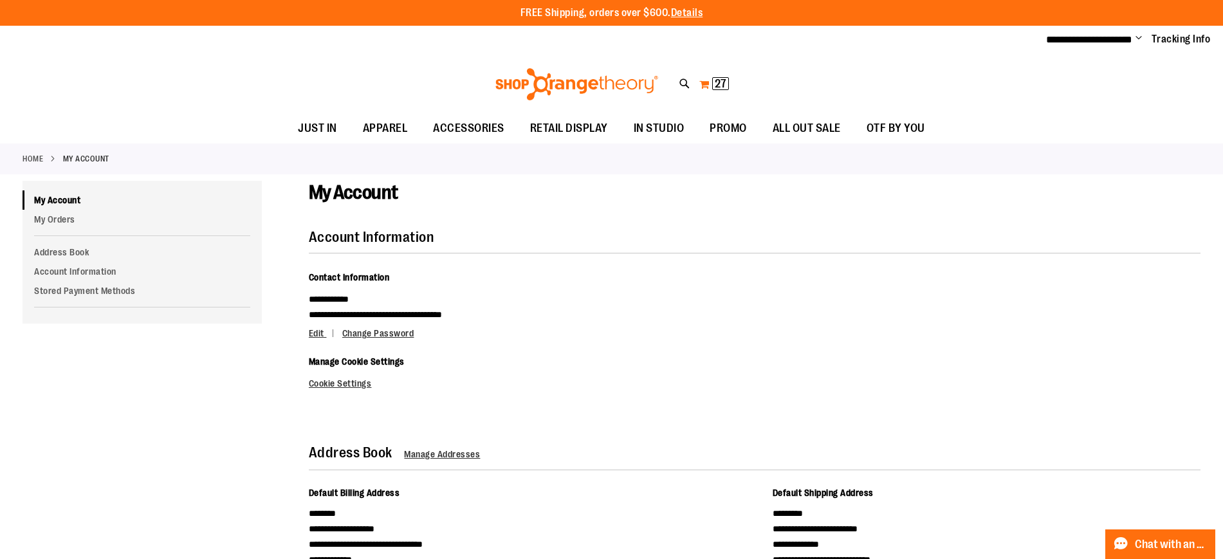
click at [715, 89] on button "My Cart 27 27 items" at bounding box center [713, 84] width 31 height 21
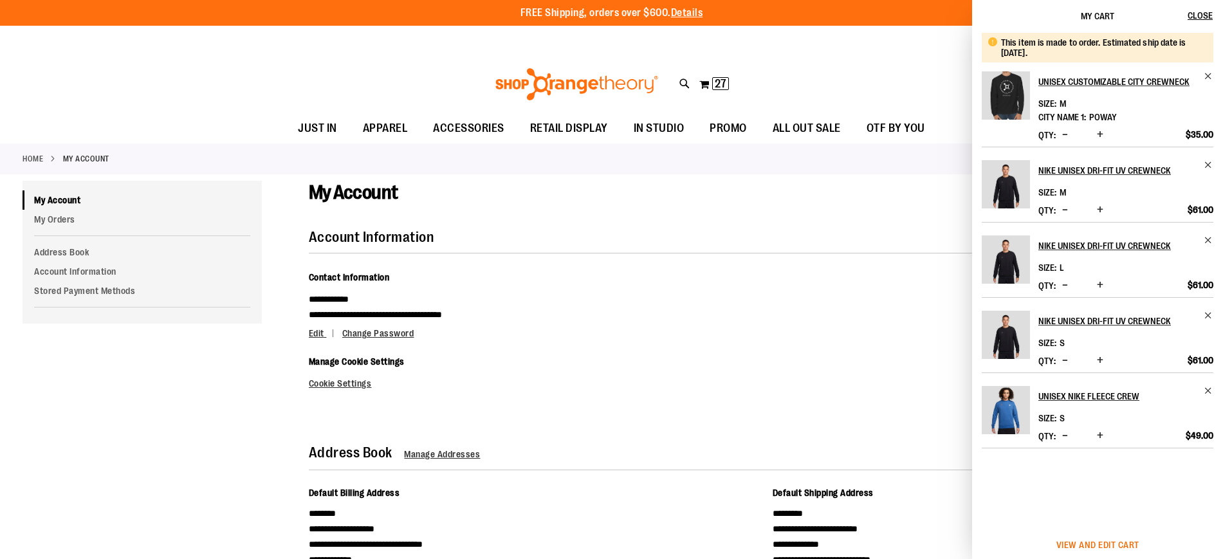
click at [1114, 542] on span "View and edit cart" at bounding box center [1097, 545] width 83 height 10
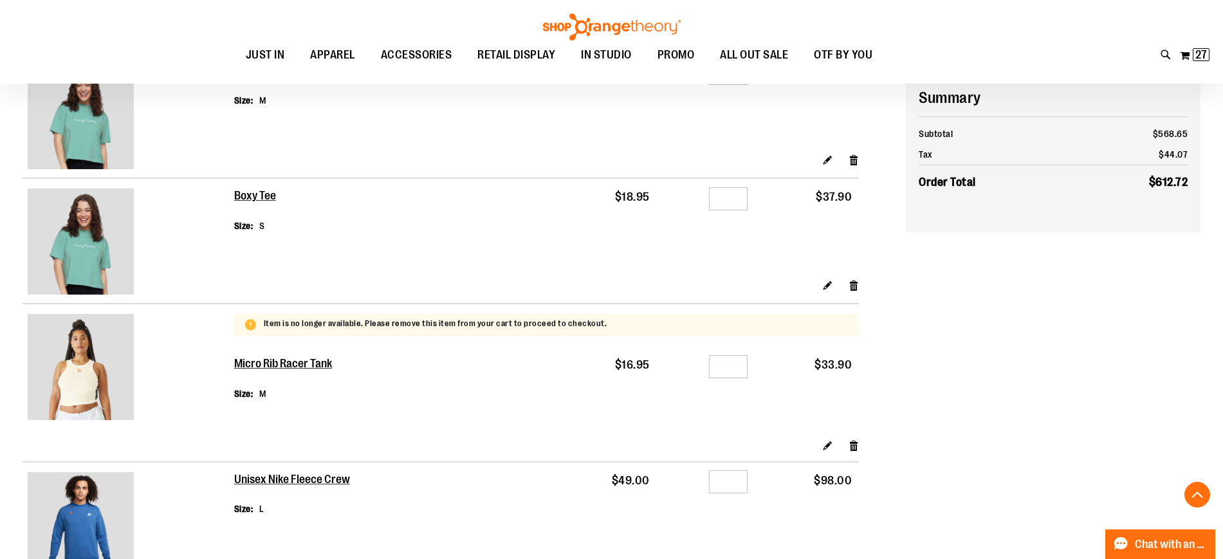
scroll to position [362, 0]
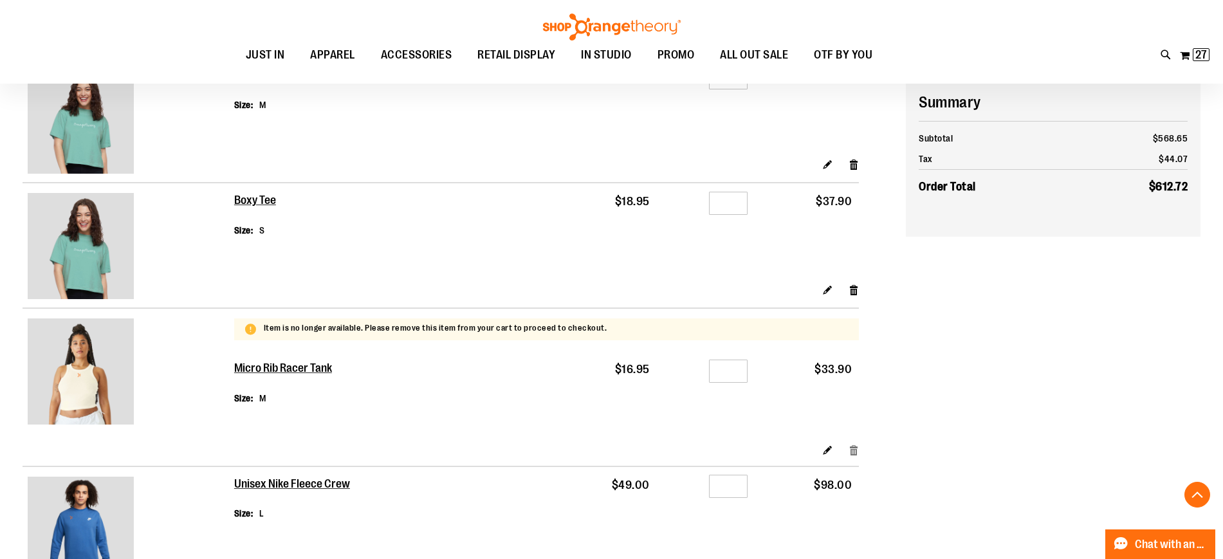
click at [855, 447] on link "Remove item" at bounding box center [853, 450] width 11 height 14
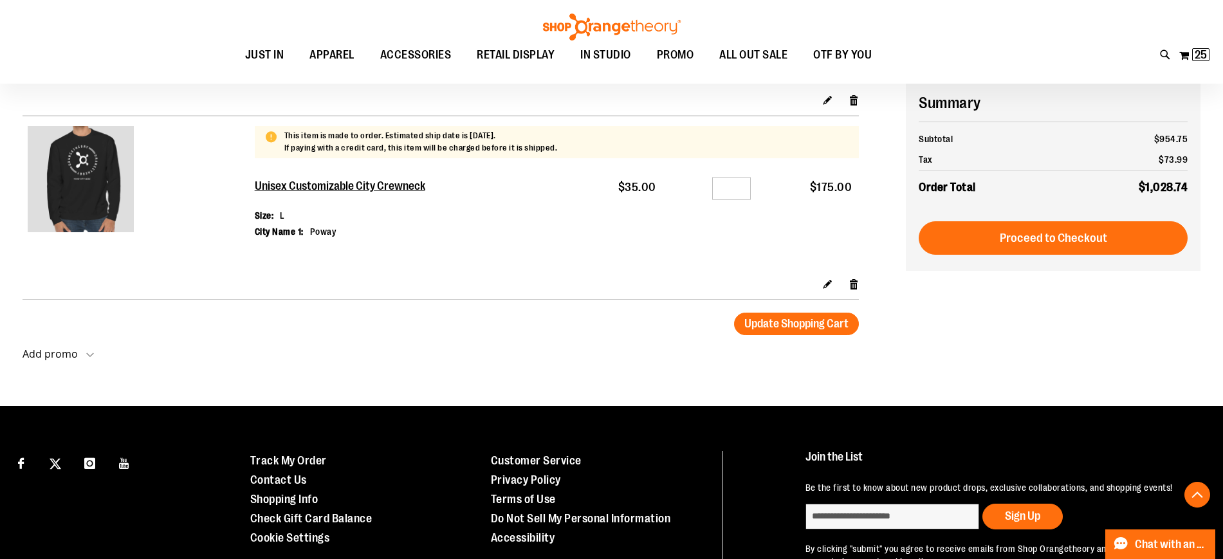
scroll to position [1482, 0]
click at [798, 314] on button "Update Shopping Cart" at bounding box center [796, 323] width 125 height 23
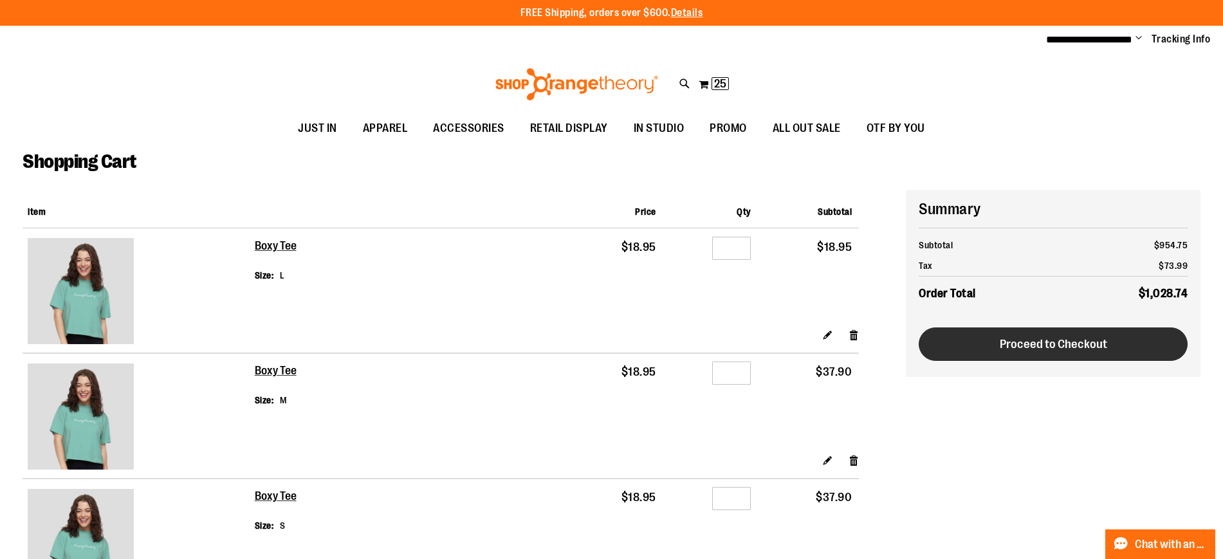
click at [1068, 350] on span "Proceed to Checkout" at bounding box center [1052, 344] width 107 height 14
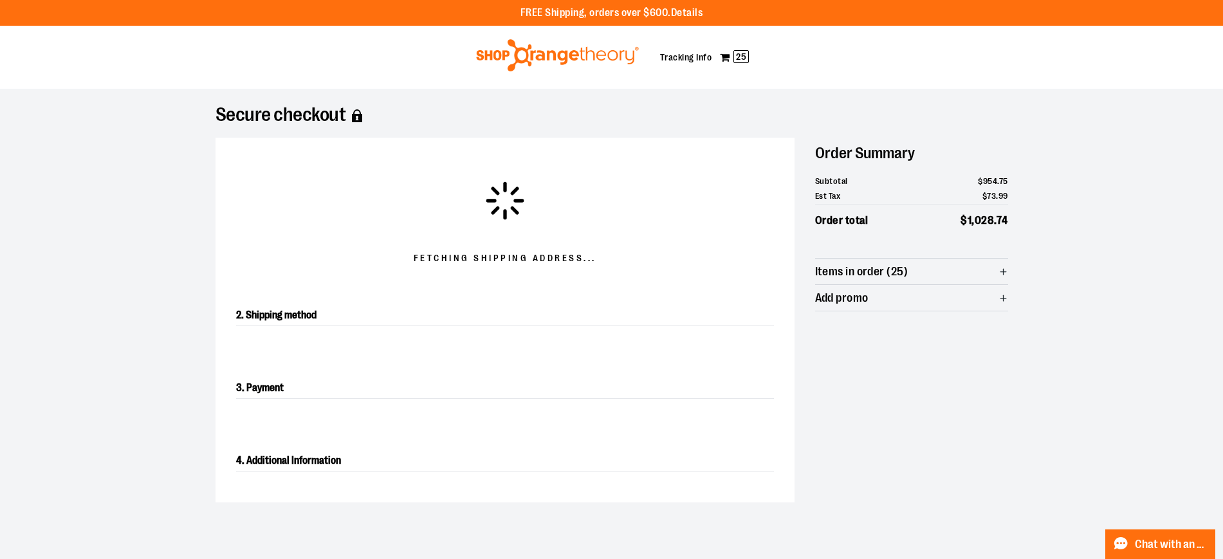
click at [896, 420] on div "Fetching Shipping address... 2. Shipping method 3. Payment 4. Additional Inform…" at bounding box center [611, 320] width 792 height 365
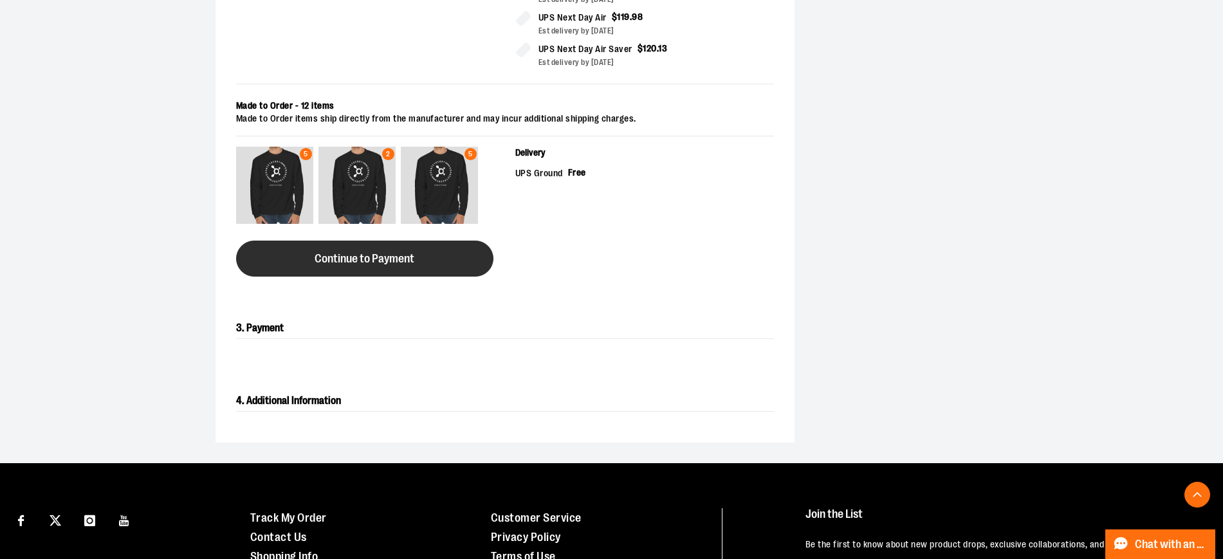
click at [454, 249] on button "Continue to Payment" at bounding box center [364, 259] width 257 height 36
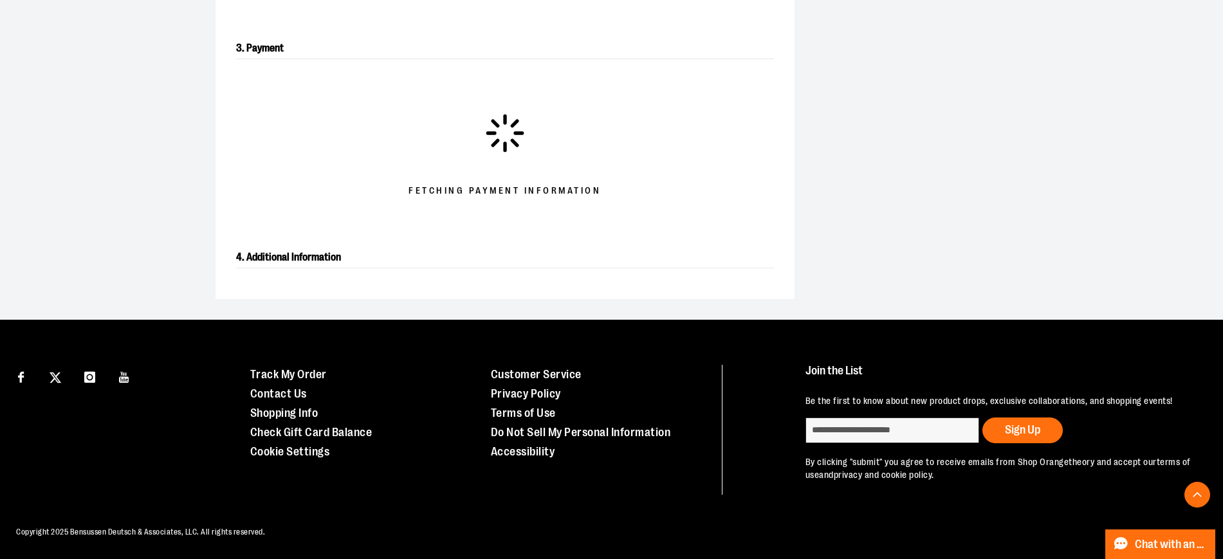
scroll to position [210, 0]
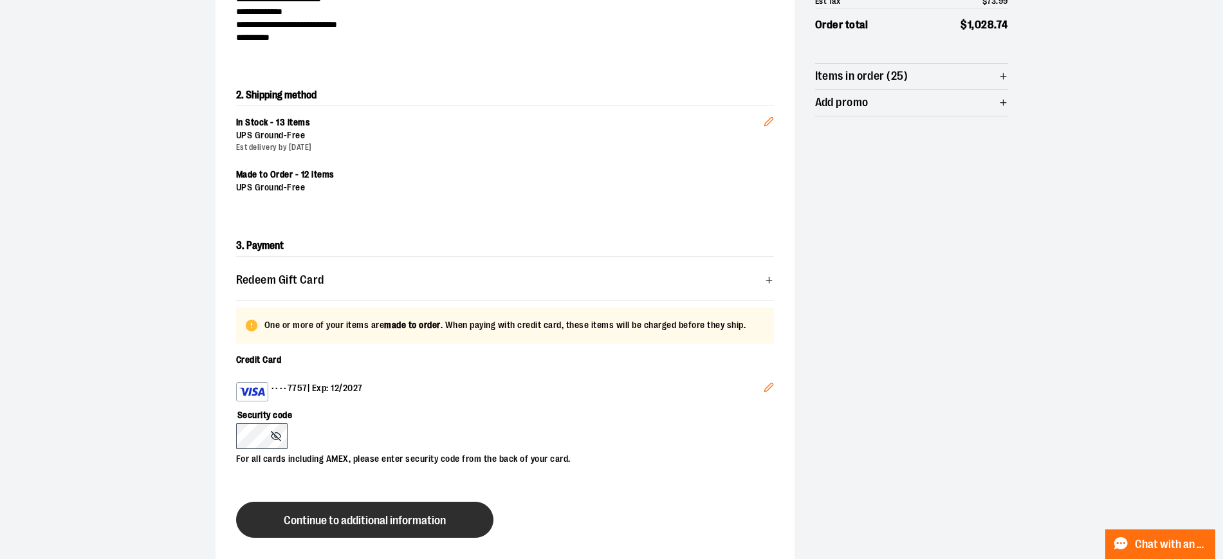
click at [323, 518] on span "Continue to additional information" at bounding box center [365, 521] width 162 height 12
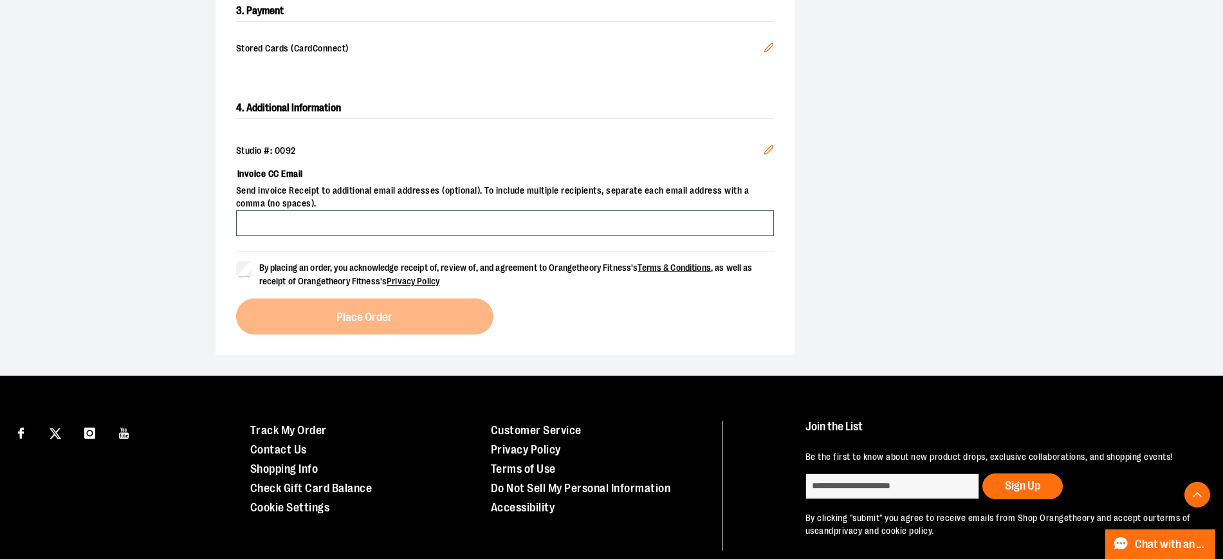
scroll to position [451, 0]
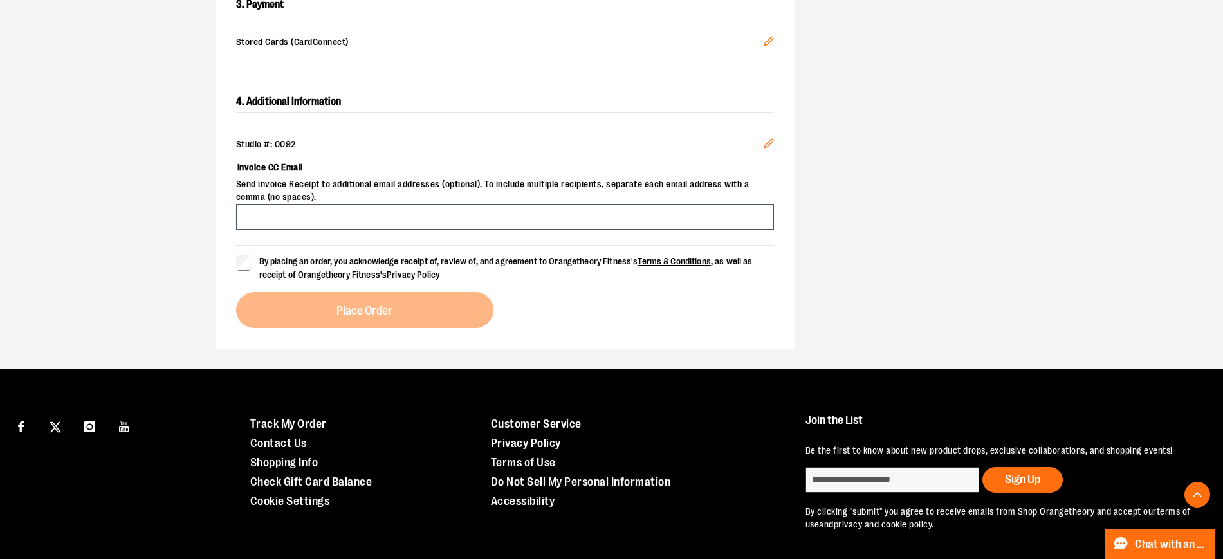
click at [302, 195] on span "Send invoice Receipt to additional email addresses (optional). To include multi…" at bounding box center [505, 191] width 538 height 26
click at [319, 230] on div "Studio #: 0092 Edit Invoice CC Email Send invoice Receipt to additional email a…" at bounding box center [505, 184] width 538 height 122
click at [316, 219] on input "Invoice CC Email" at bounding box center [505, 217] width 538 height 26
type input "*"
type input "**********"
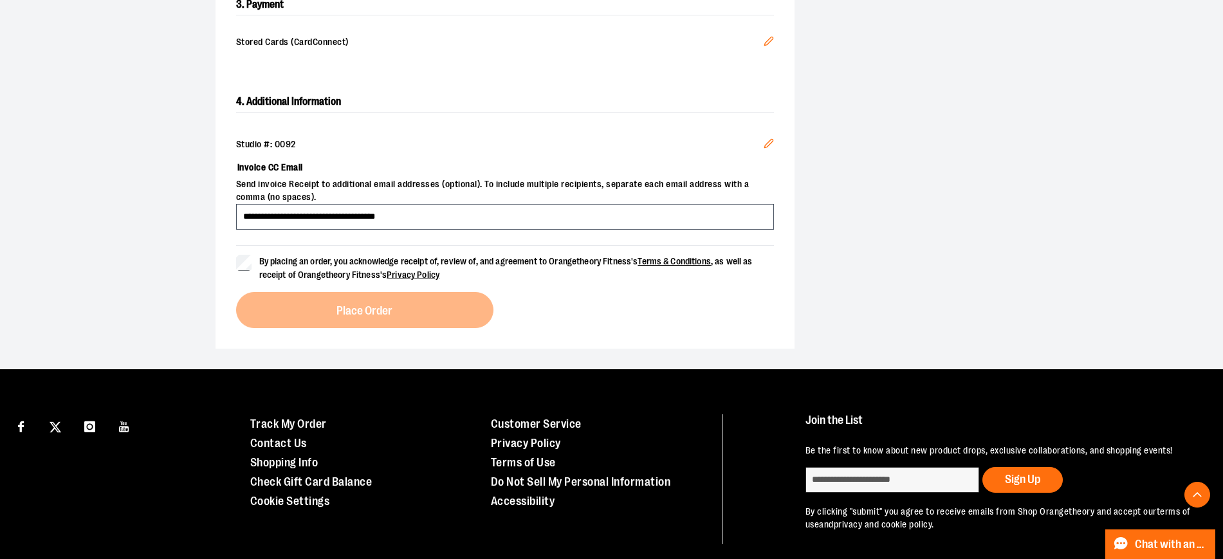
click at [301, 259] on span "By placing an order, you acknowledge receipt of, review of, and agreement to Or…" at bounding box center [505, 268] width 493 height 24
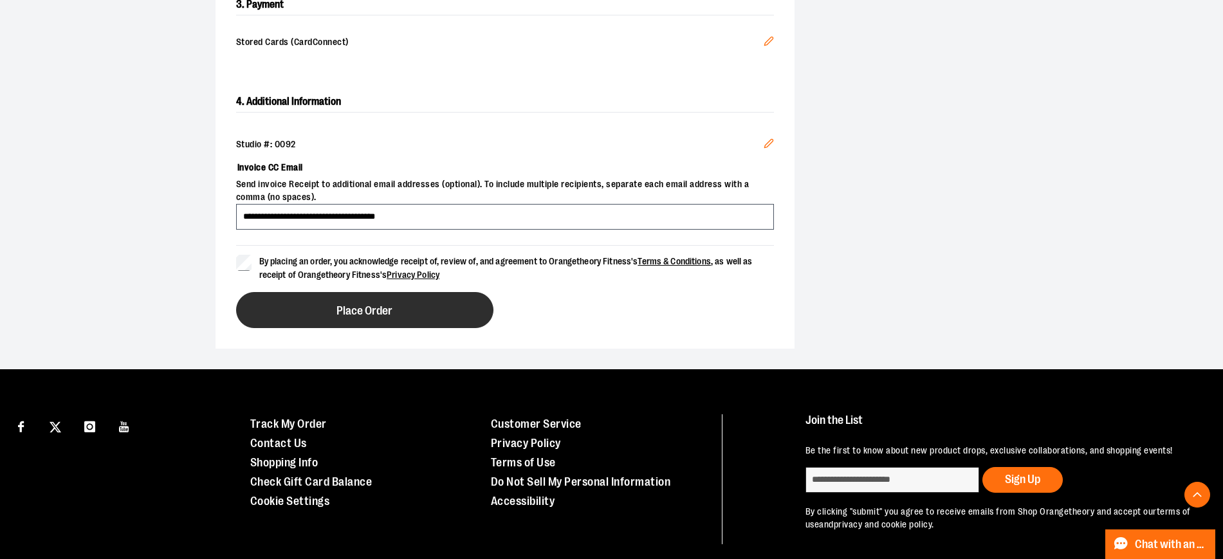
click at [358, 325] on button "Place Order" at bounding box center [364, 310] width 257 height 36
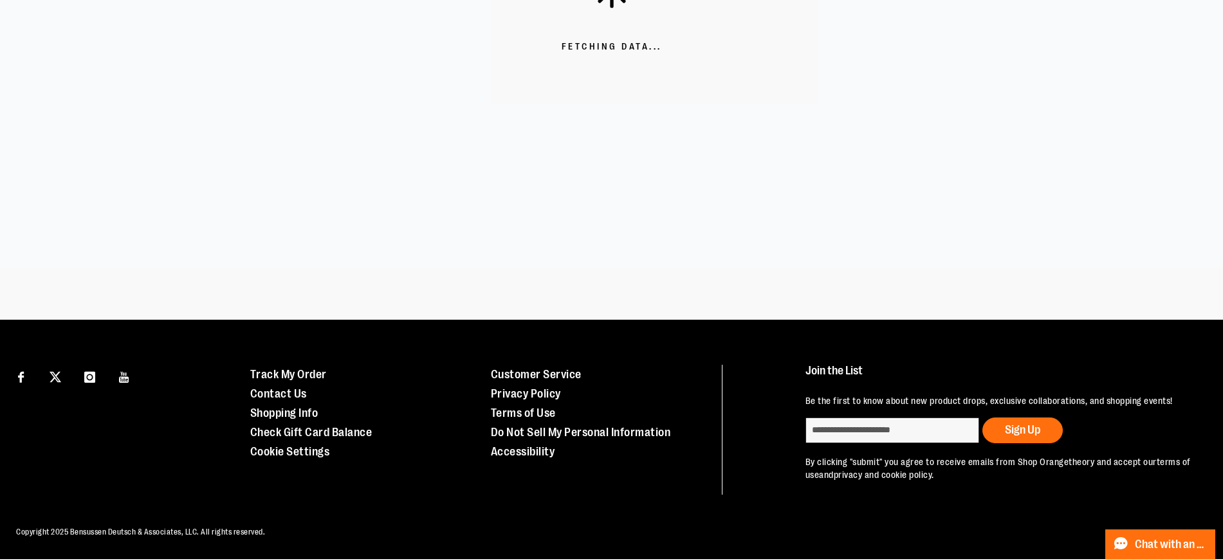
scroll to position [0, 0]
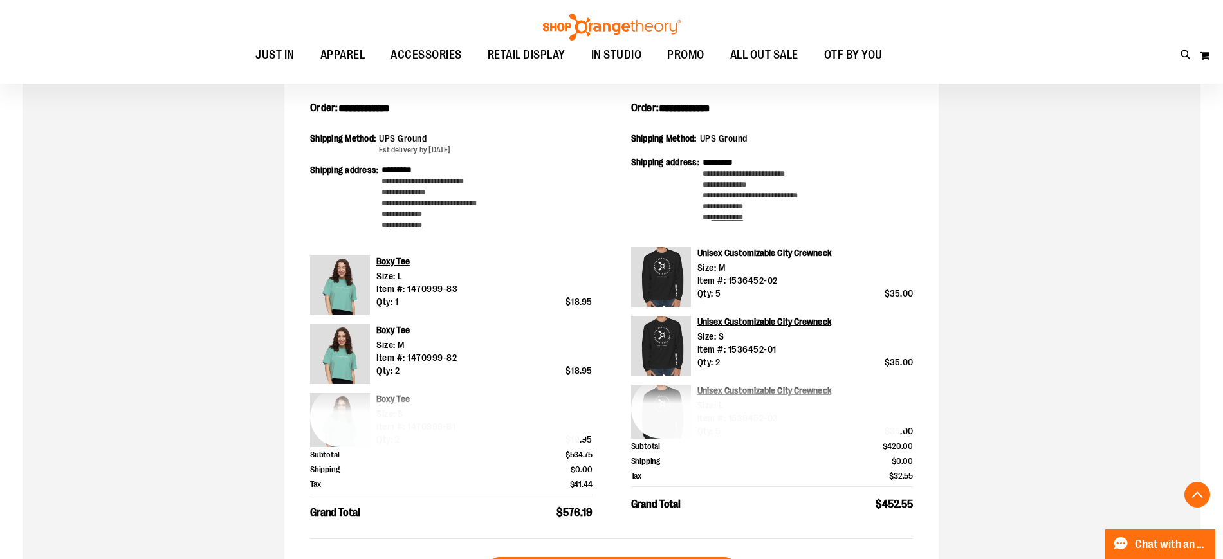
scroll to position [327, 0]
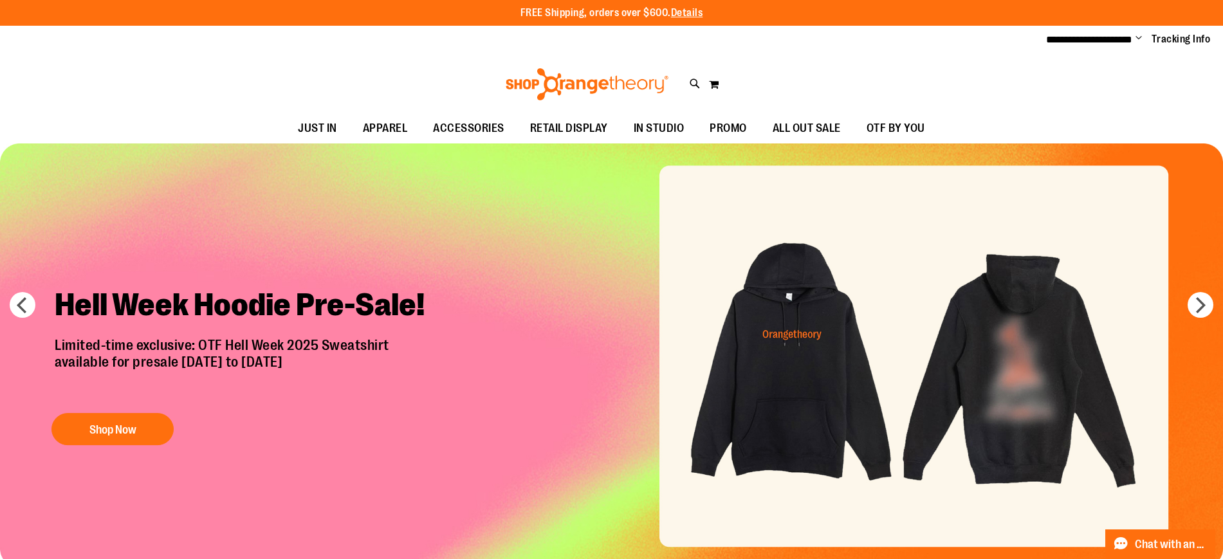
click at [1139, 37] on span "Change" at bounding box center [1138, 39] width 6 height 12
click at [1092, 87] on link "Sign Out" at bounding box center [1092, 87] width 113 height 24
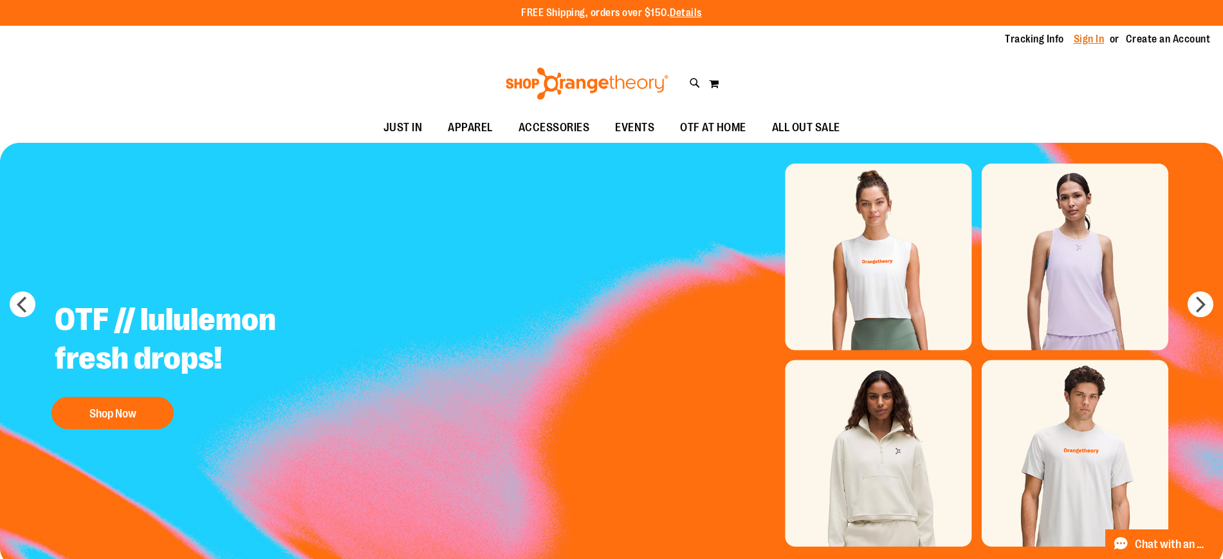
click at [1091, 39] on link "Sign In" at bounding box center [1088, 39] width 31 height 14
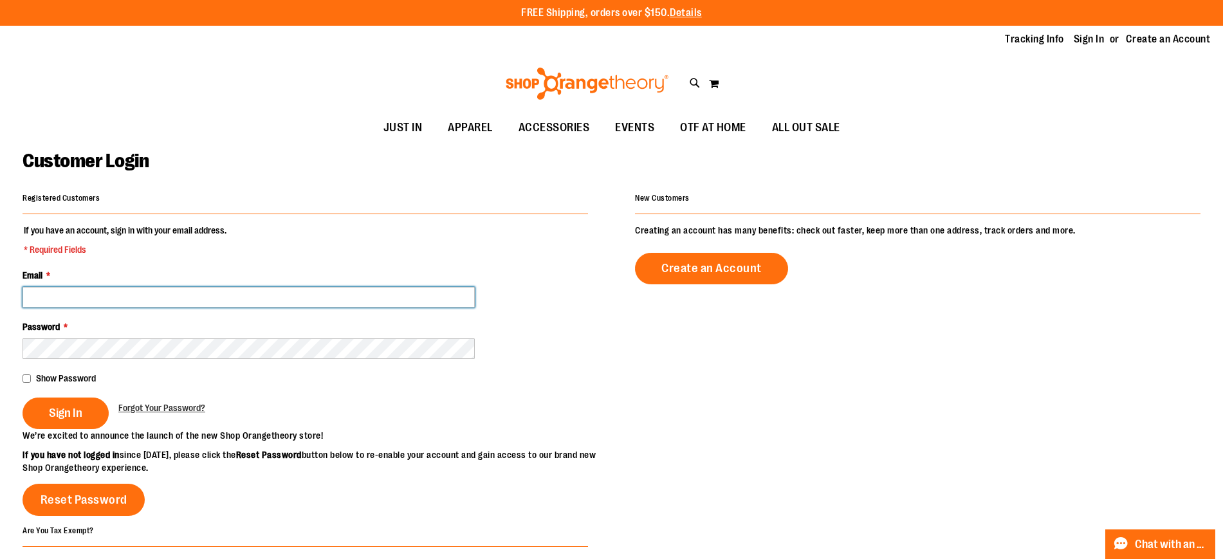
click at [327, 300] on input "Email *" at bounding box center [249, 297] width 452 height 21
type input "**********"
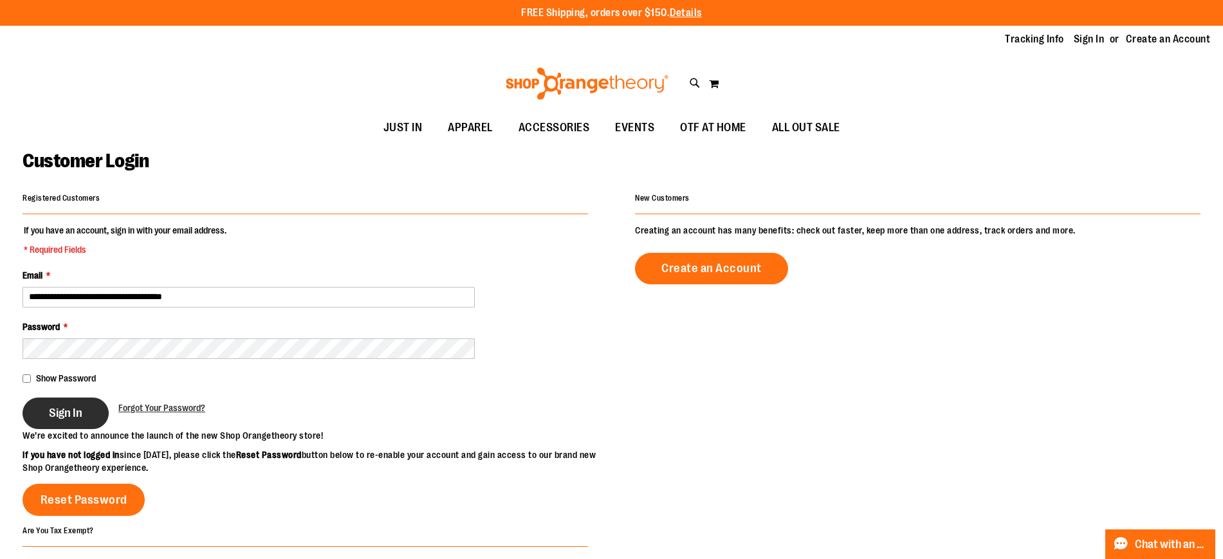
click at [68, 399] on button "Sign In" at bounding box center [66, 413] width 86 height 32
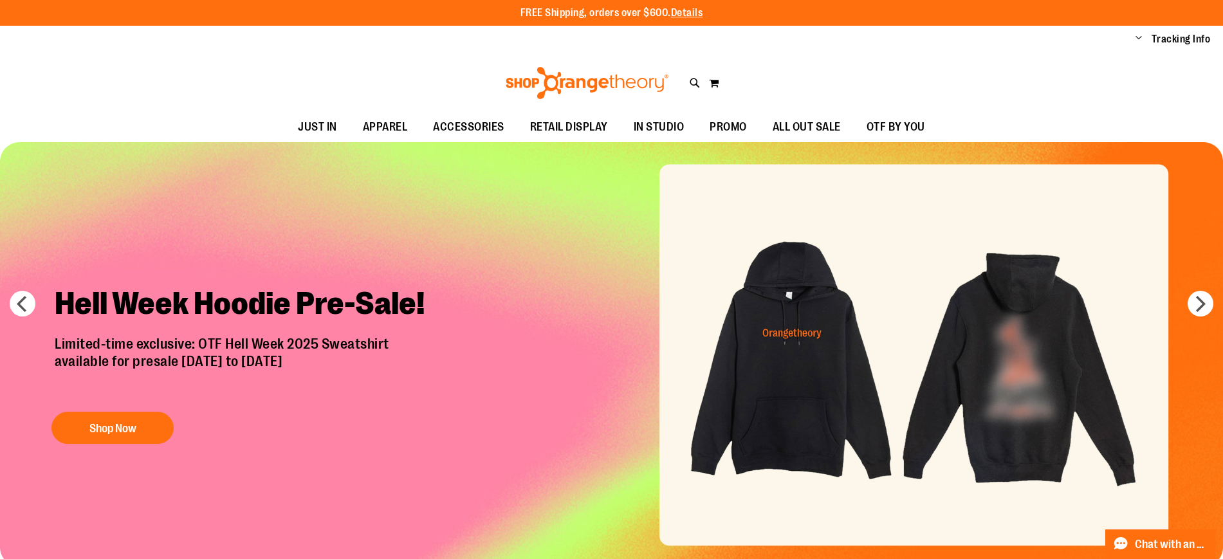
click at [713, 77] on button "My Cart" at bounding box center [713, 83] width 11 height 21
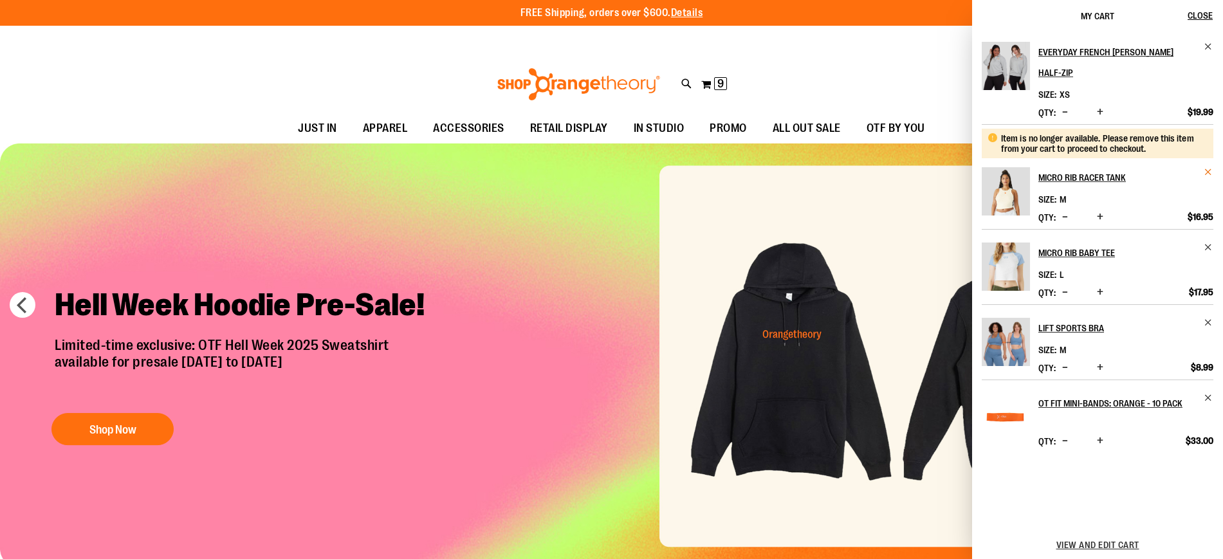
click at [1205, 167] on span "Remove item" at bounding box center [1208, 172] width 10 height 10
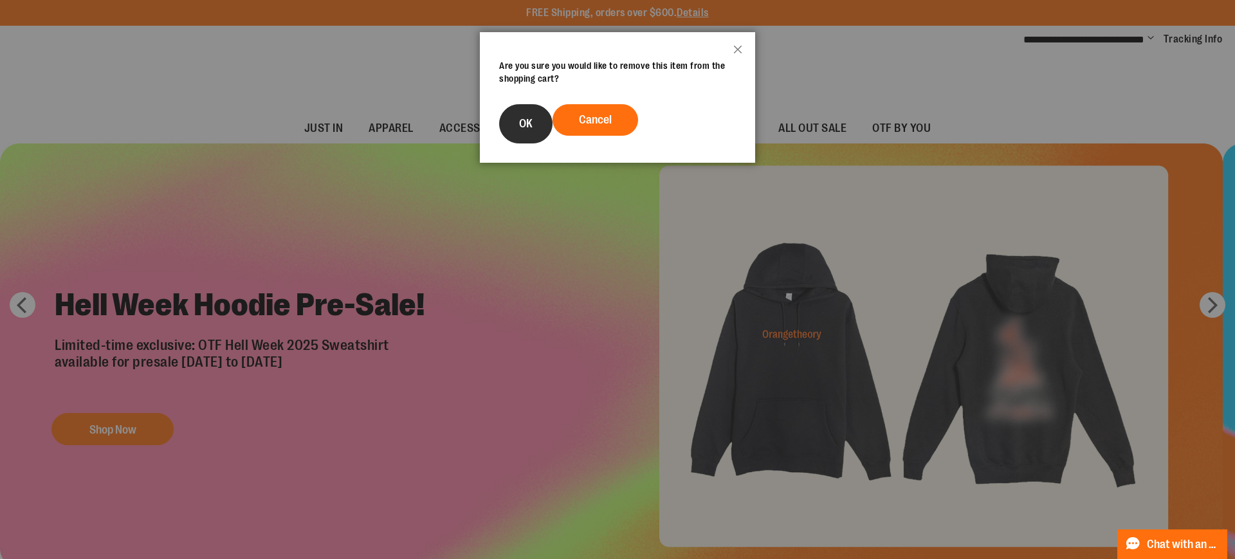
click at [522, 114] on button "OK" at bounding box center [525, 123] width 53 height 39
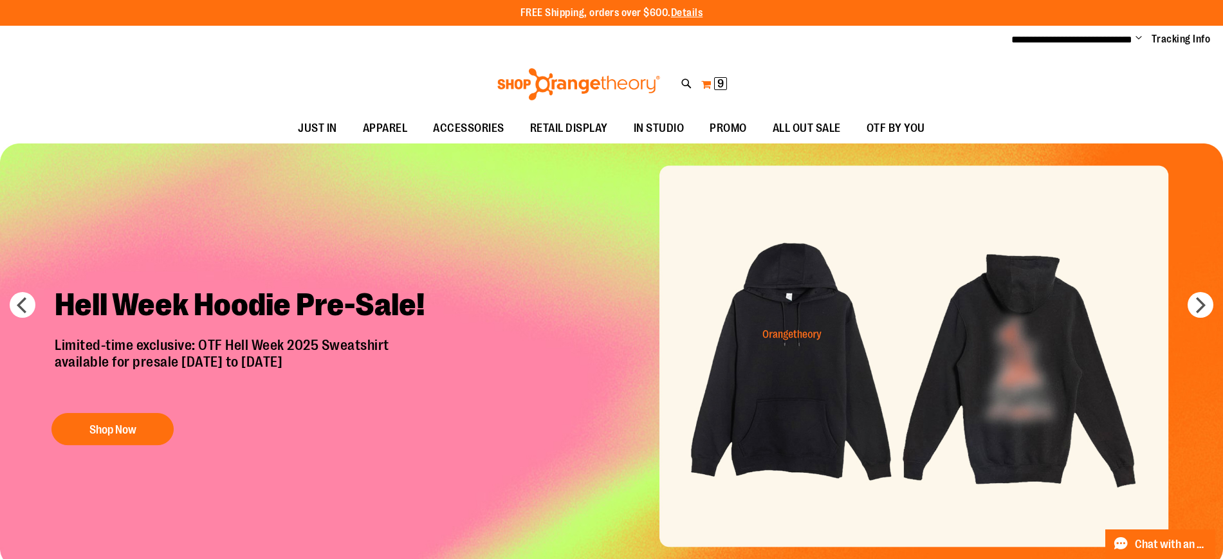
click at [700, 81] on button "My Cart 9 9 items" at bounding box center [713, 84] width 27 height 21
click at [727, 77] on div "Toggle Nav Search Popular Suggestions Advanced Search" at bounding box center [611, 84] width 1223 height 59
click at [702, 85] on button "My Cart 8 8 items" at bounding box center [713, 84] width 27 height 21
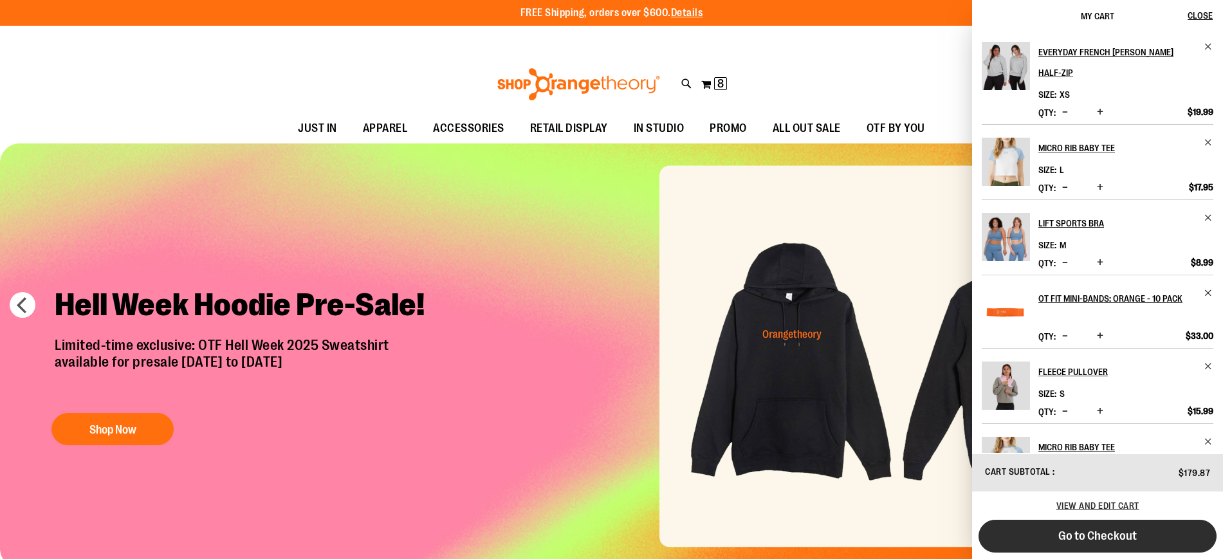
click at [1105, 535] on span "Go to Checkout" at bounding box center [1097, 536] width 78 height 14
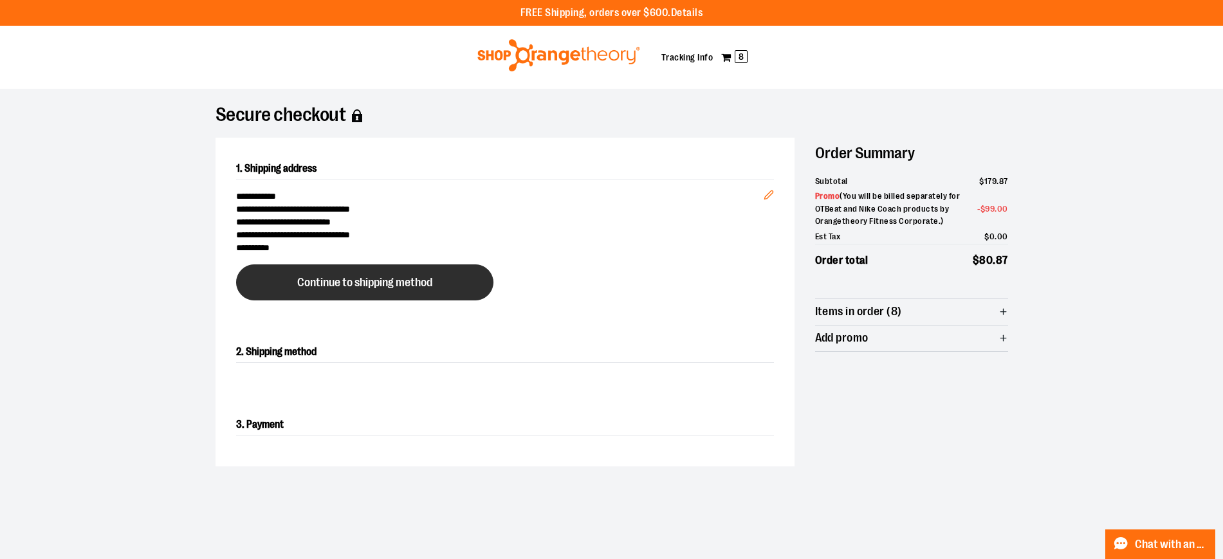
click at [325, 284] on span "Continue to shipping method" at bounding box center [364, 283] width 135 height 12
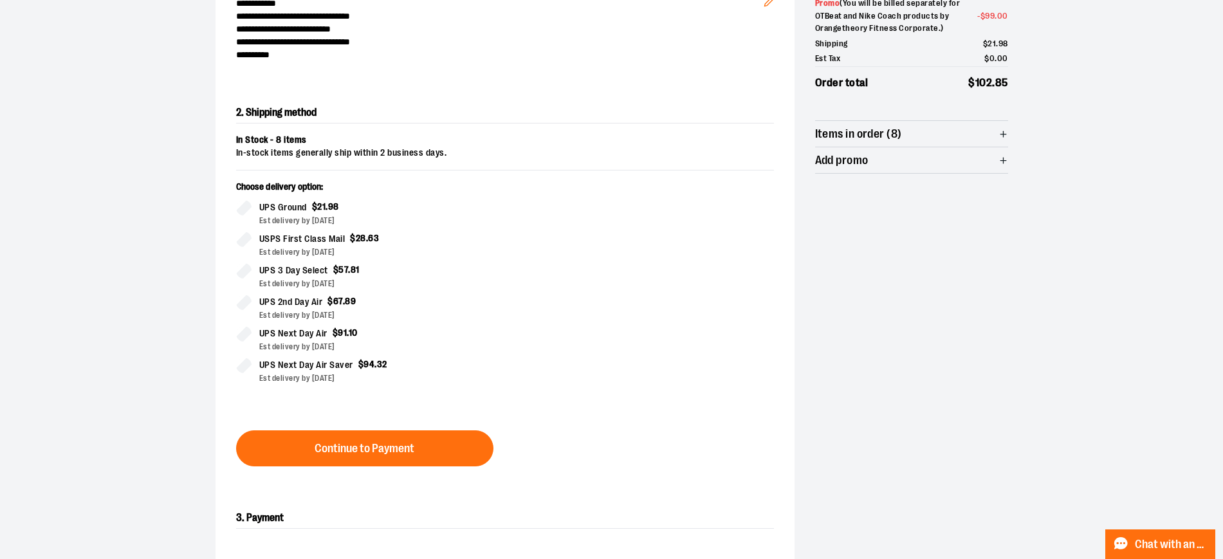
scroll to position [219, 0]
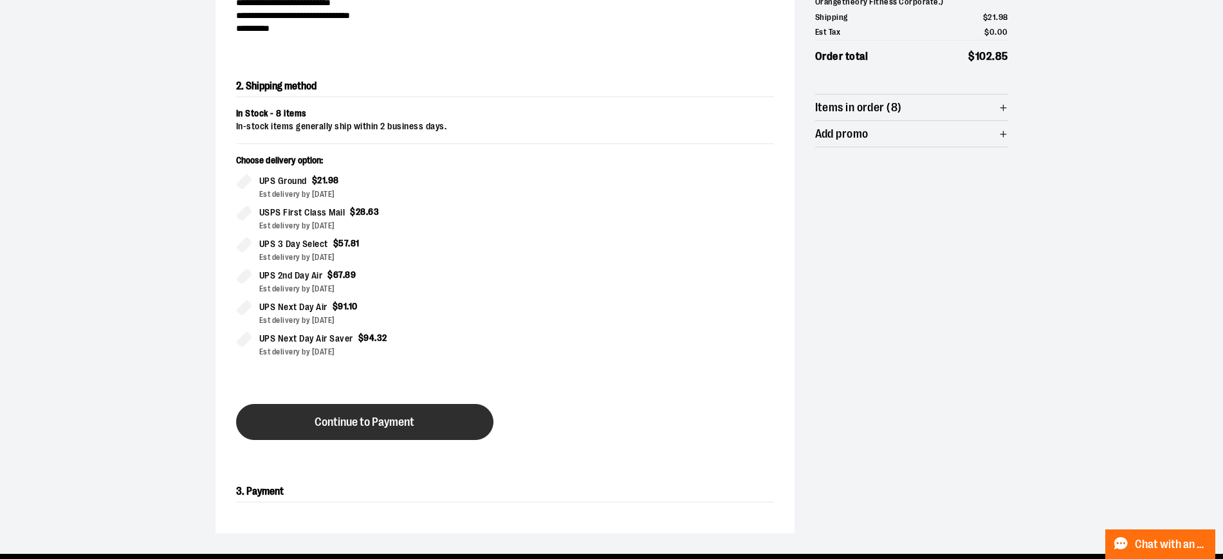
click at [382, 417] on span "Continue to Payment" at bounding box center [364, 422] width 100 height 12
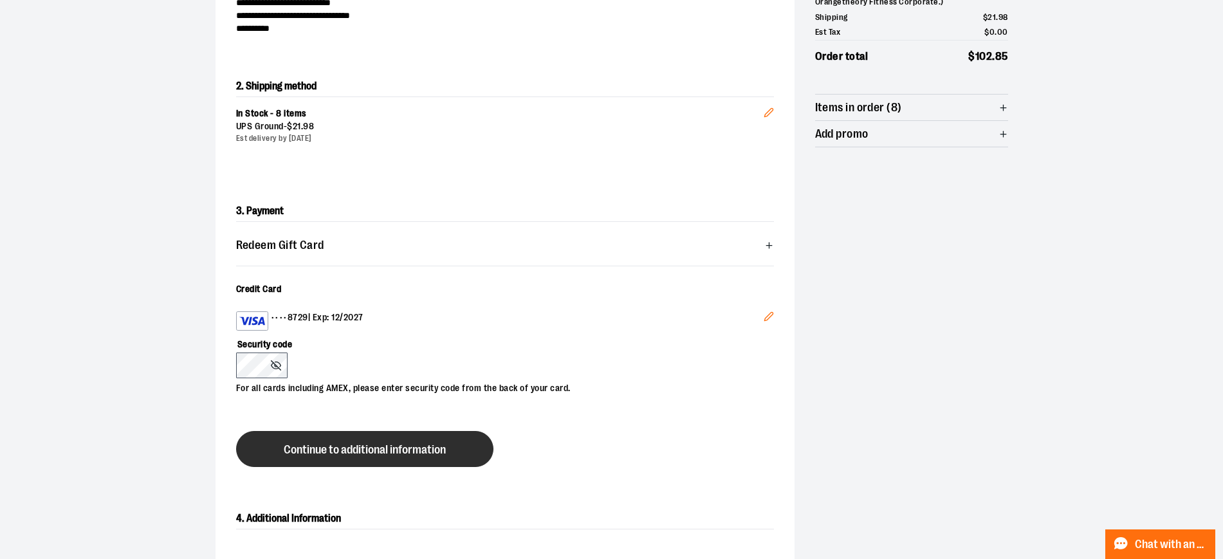
click at [370, 448] on span "Continue to additional information" at bounding box center [365, 450] width 162 height 12
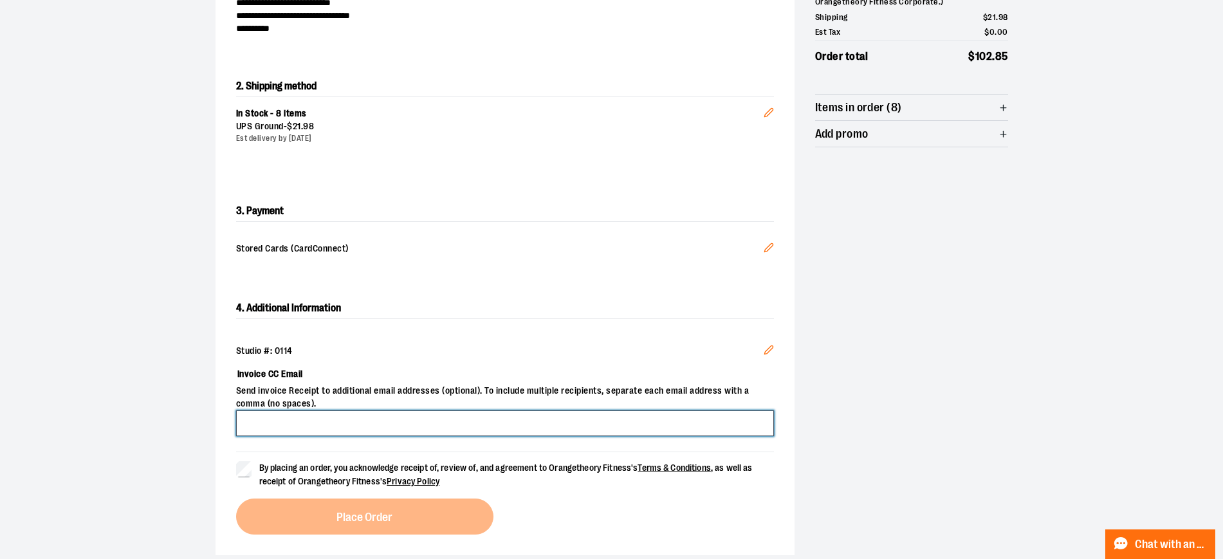
click at [311, 415] on input "Invoice CC Email" at bounding box center [505, 423] width 538 height 26
type input "**********"
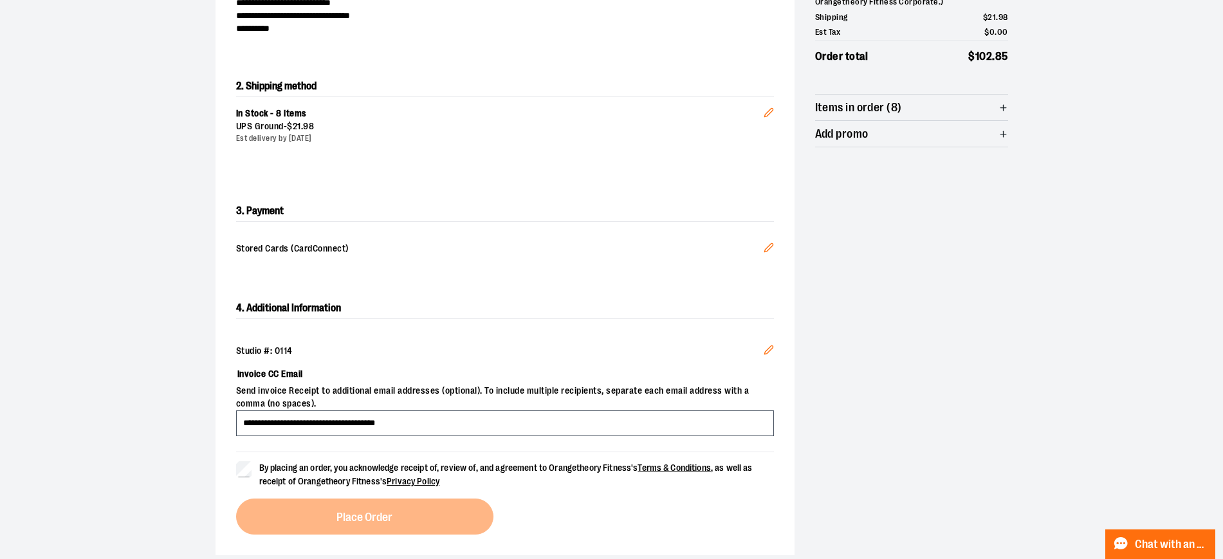
click at [291, 468] on span "By placing an order, you acknowledge receipt of, review of, and agreement to Or…" at bounding box center [505, 474] width 493 height 24
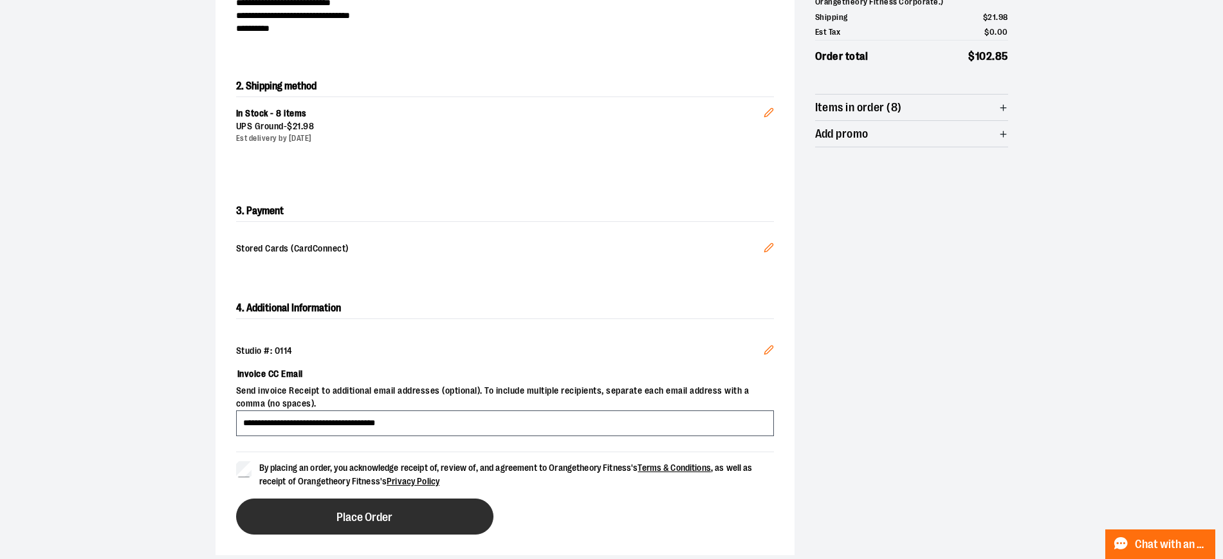
click at [352, 500] on button "Place Order" at bounding box center [364, 516] width 257 height 36
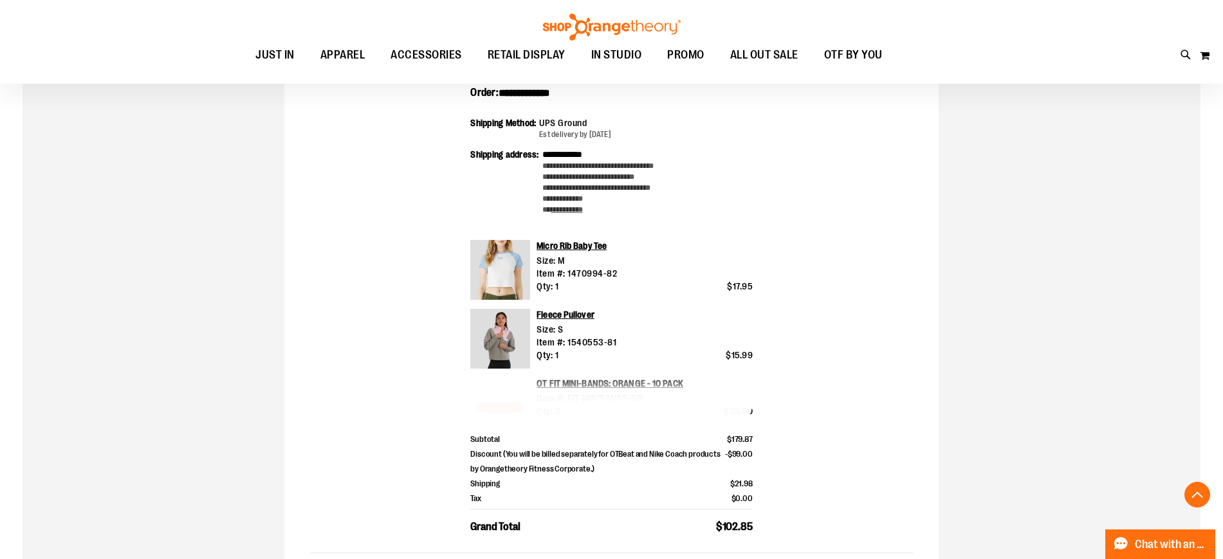
scroll to position [327, 0]
